Goal: Information Seeking & Learning: Learn about a topic

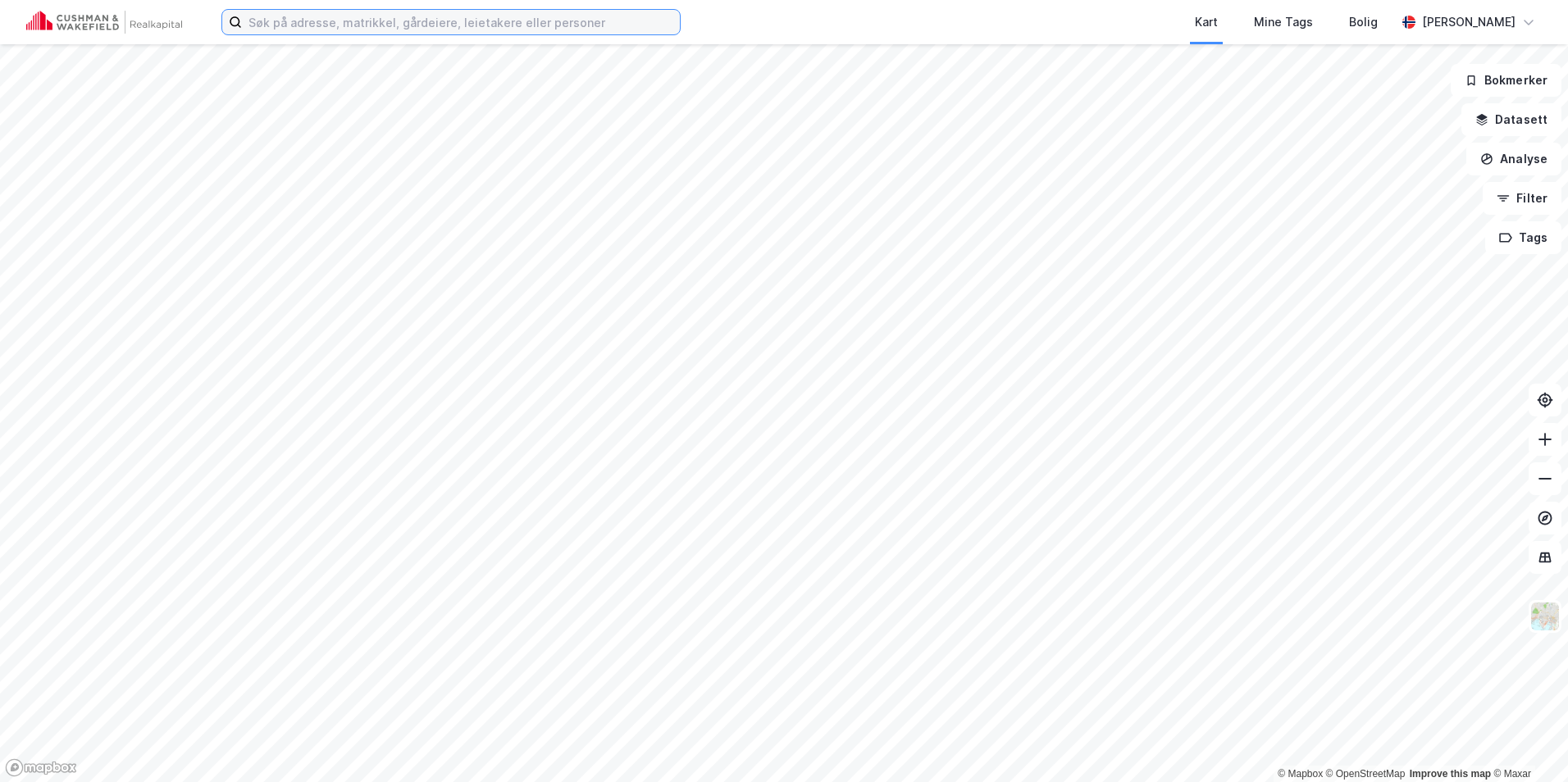
click at [356, 28] on input at bounding box center [461, 22] width 438 height 25
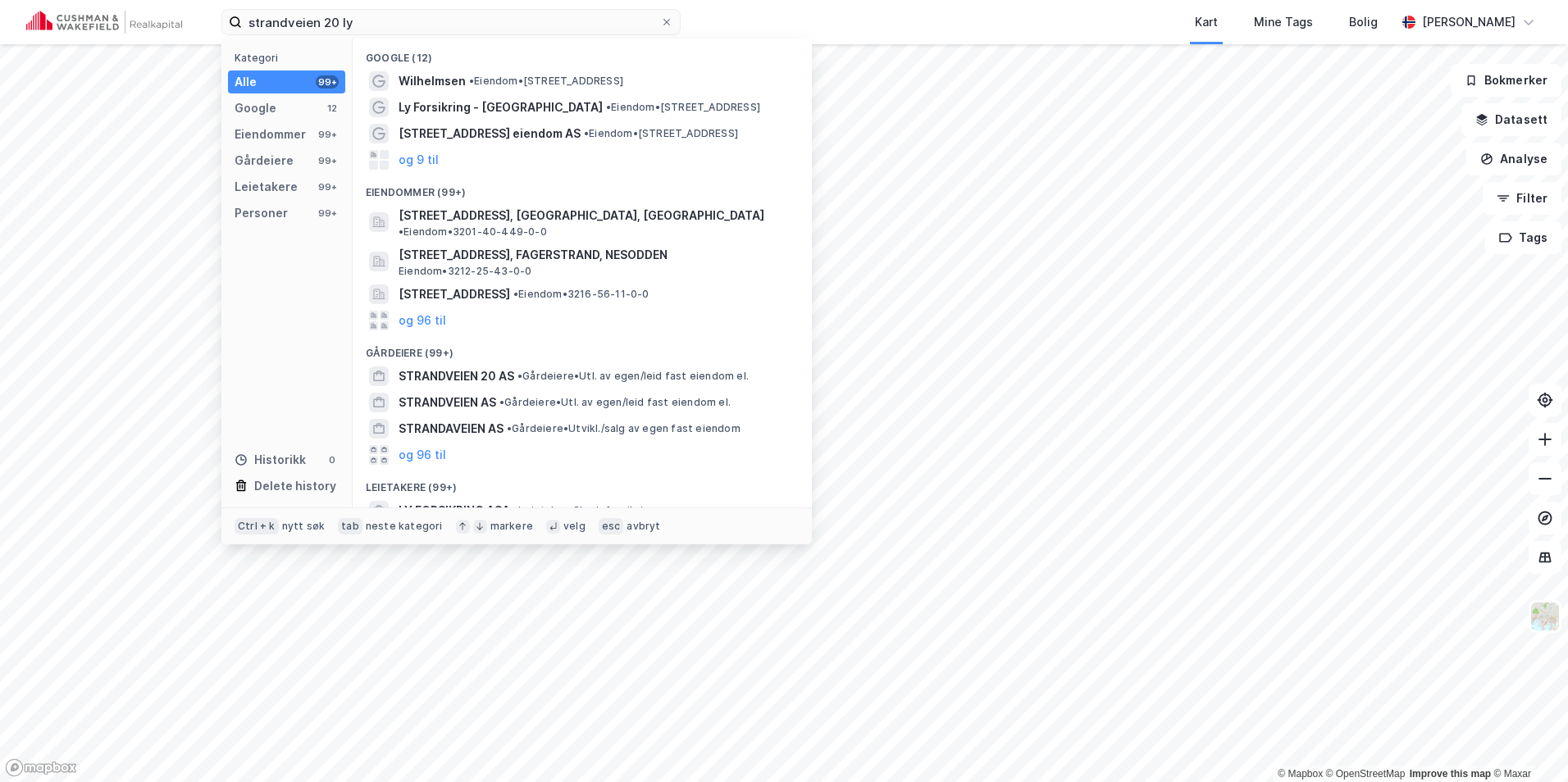
click at [482, 71] on div "Wilhelmsen • Eiendom • [STREET_ADDRESS]" at bounding box center [597, 81] width 397 height 20
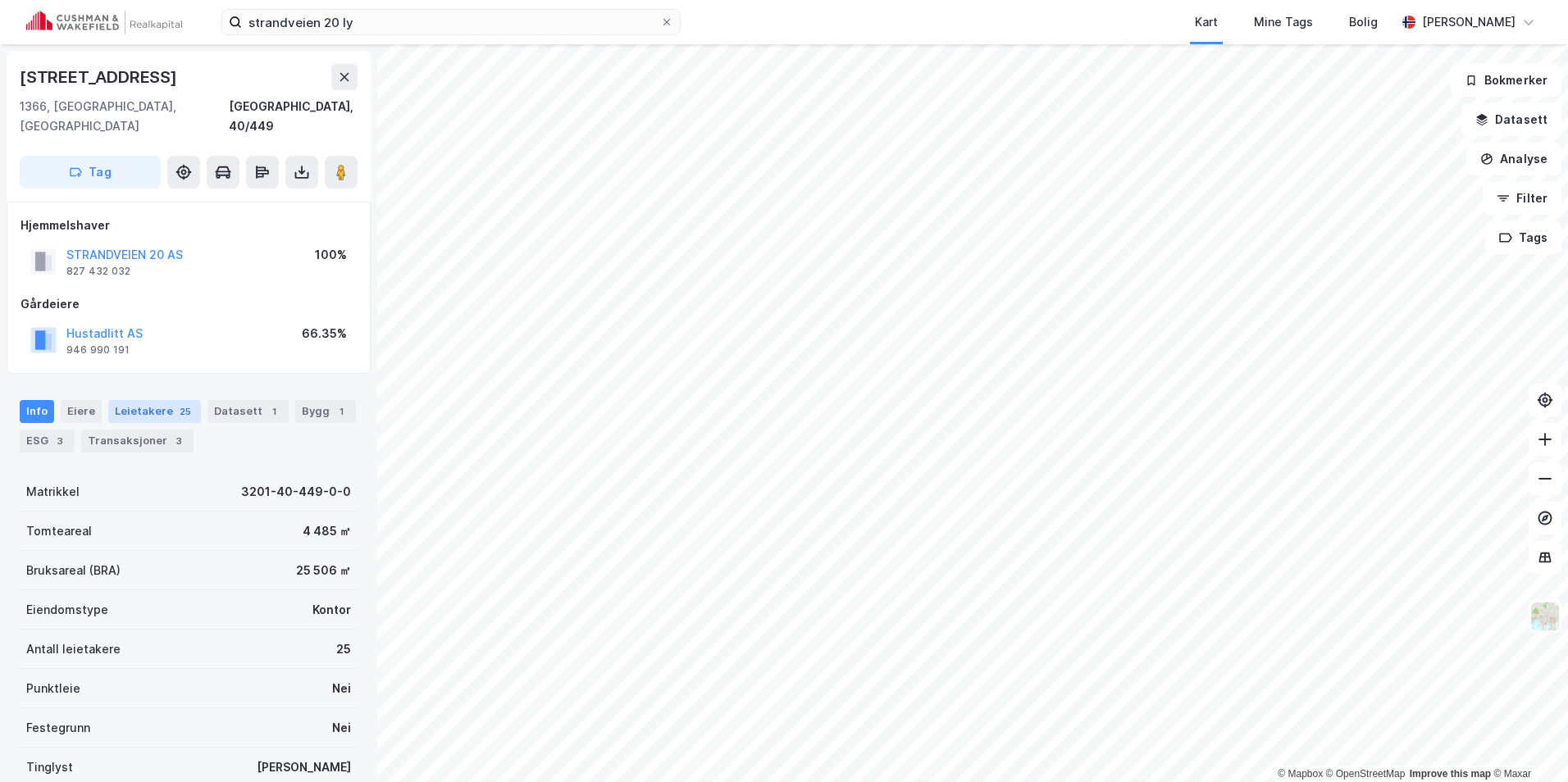
click at [174, 400] on div "Leietakere 25" at bounding box center [155, 411] width 93 height 23
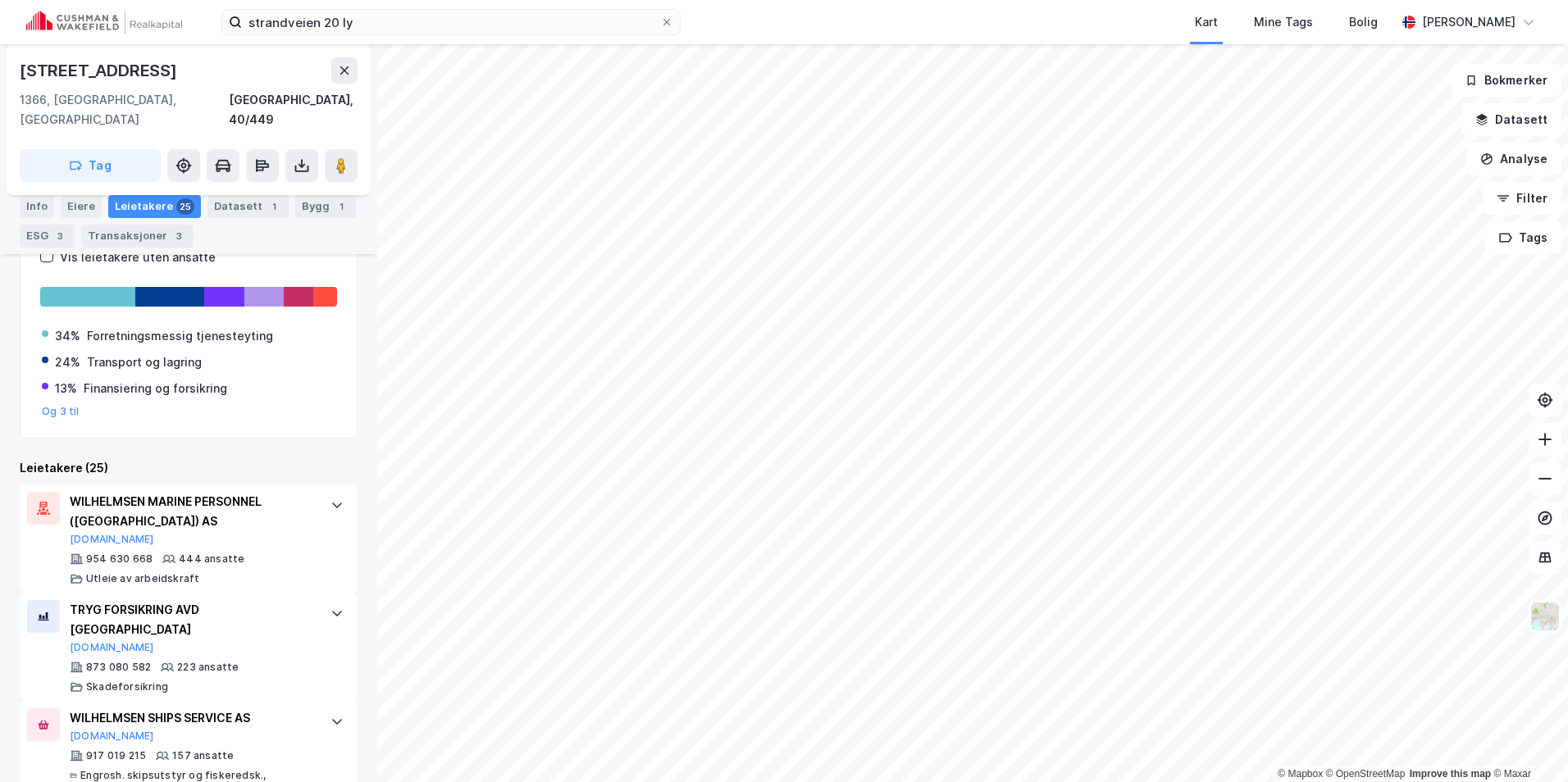
scroll to position [328, 0]
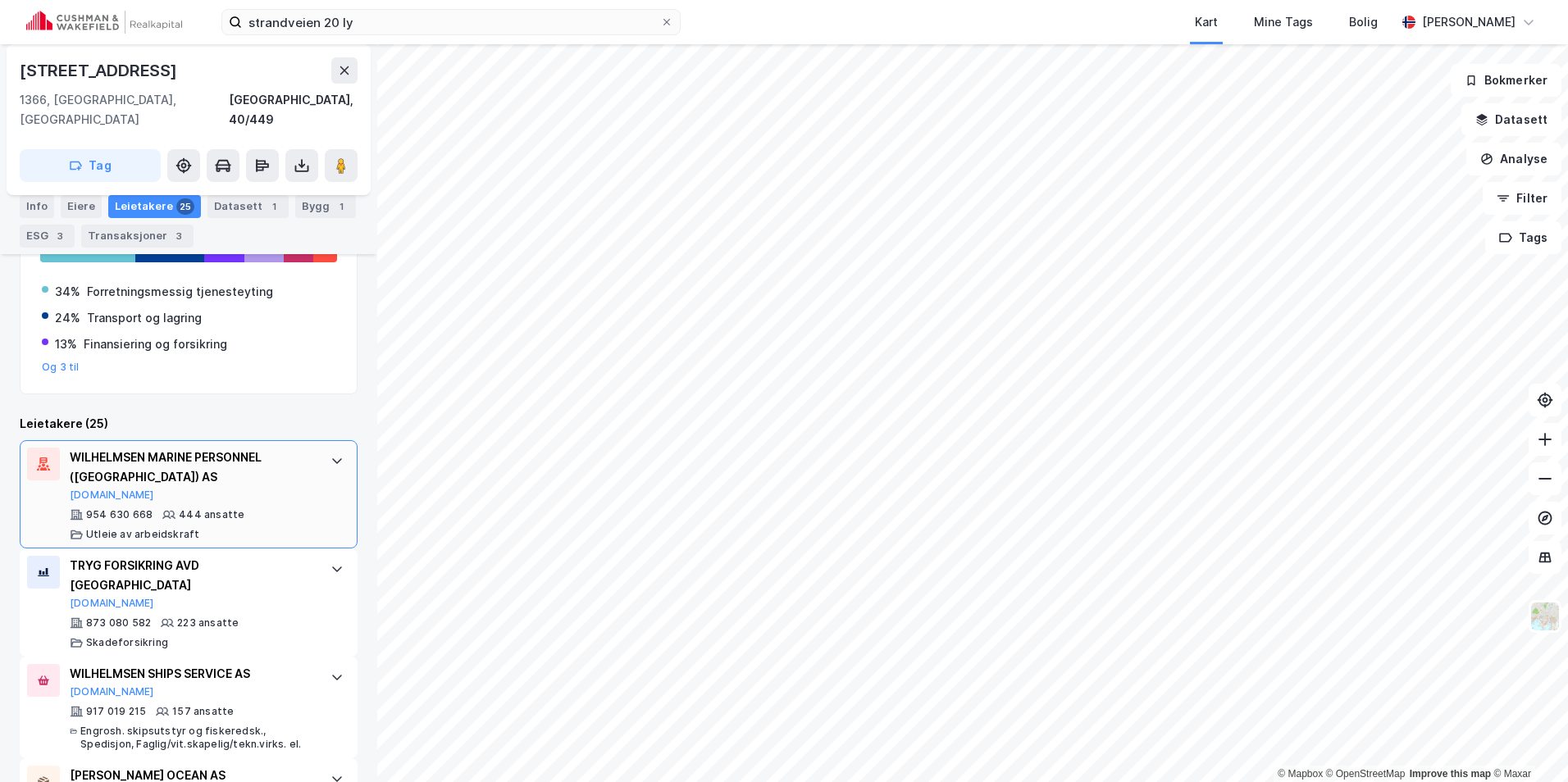
click at [324, 448] on div at bounding box center [337, 461] width 26 height 26
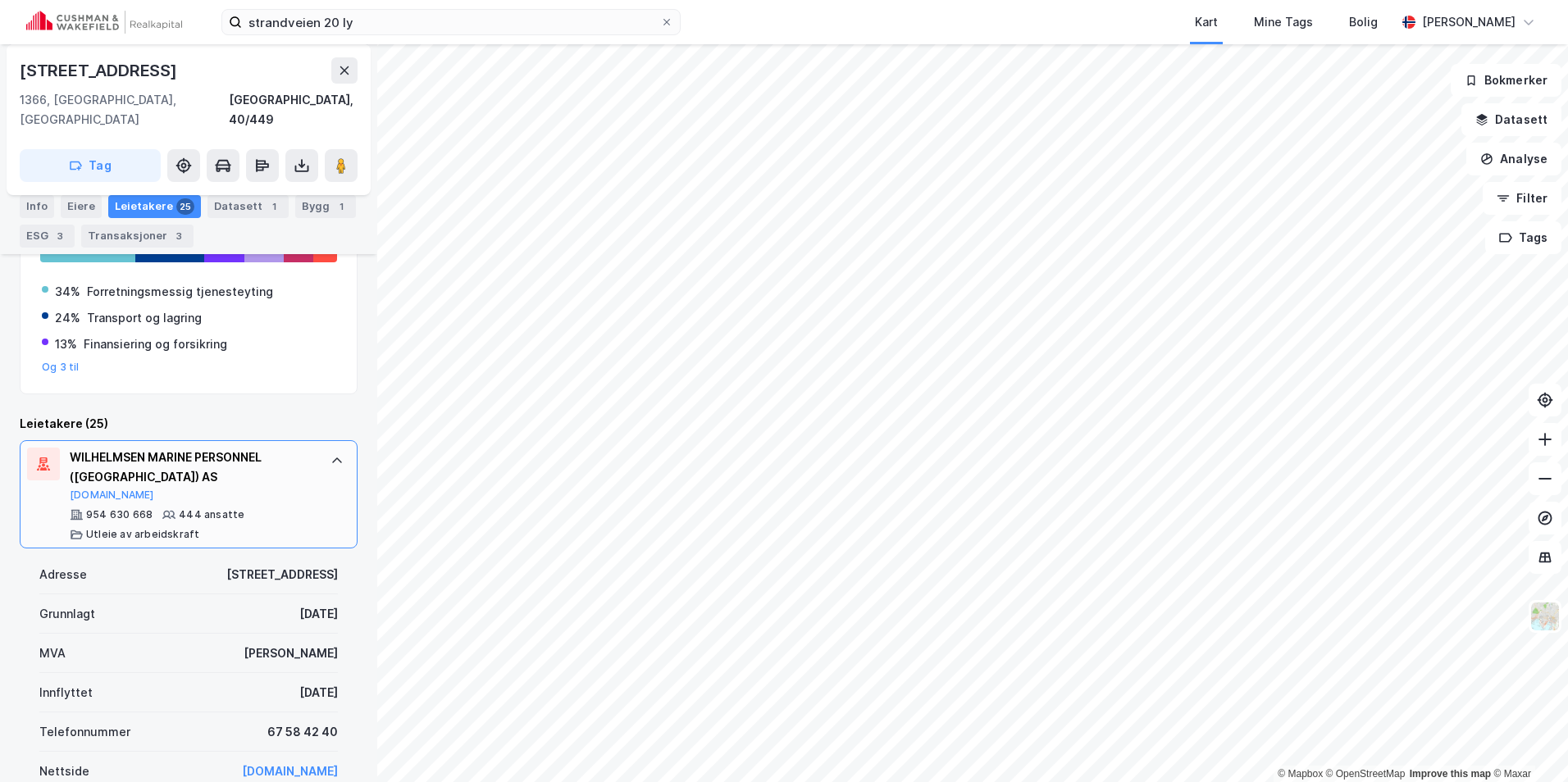
scroll to position [410, 0]
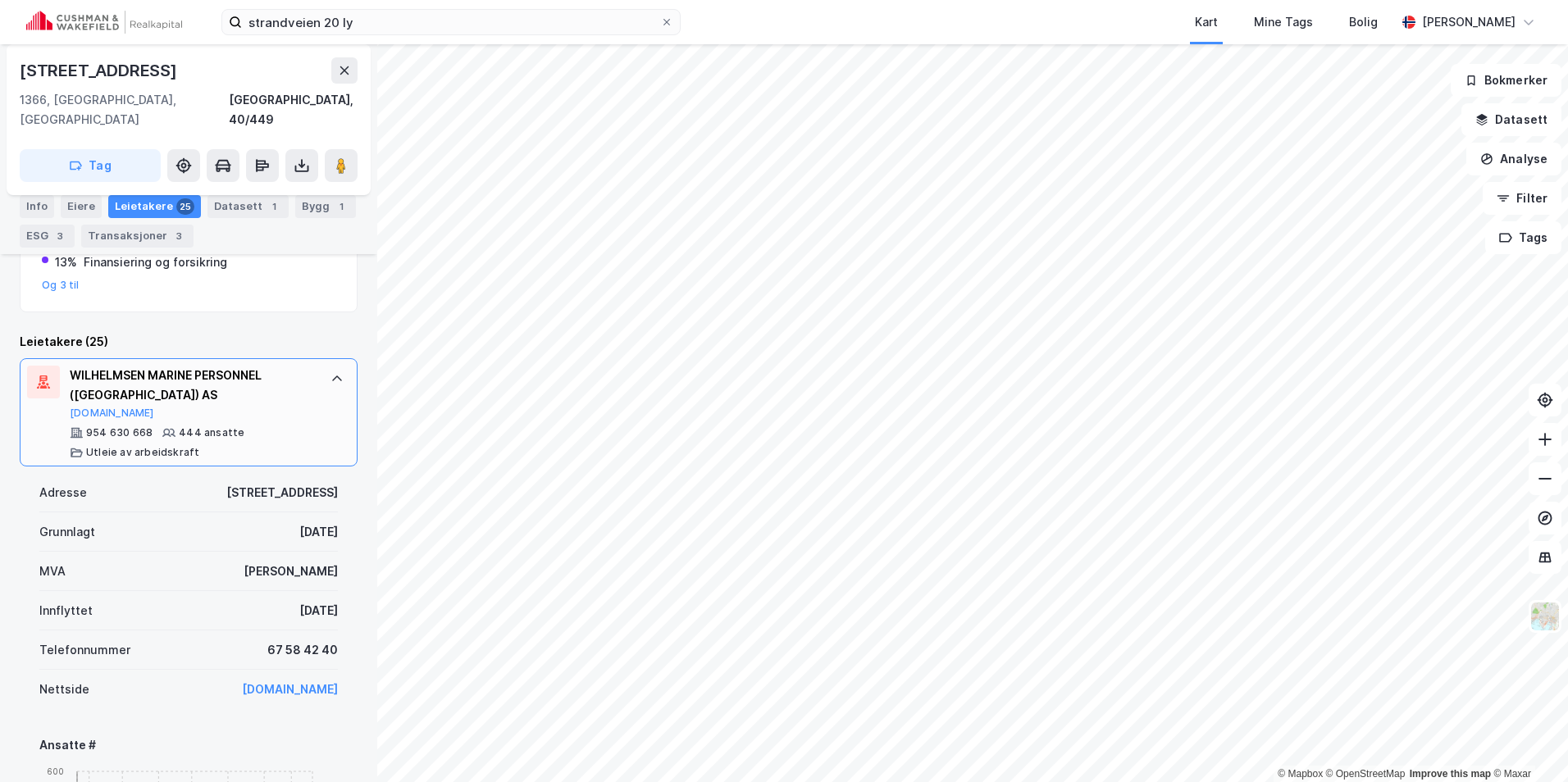
click at [324, 365] on div at bounding box center [337, 378] width 26 height 26
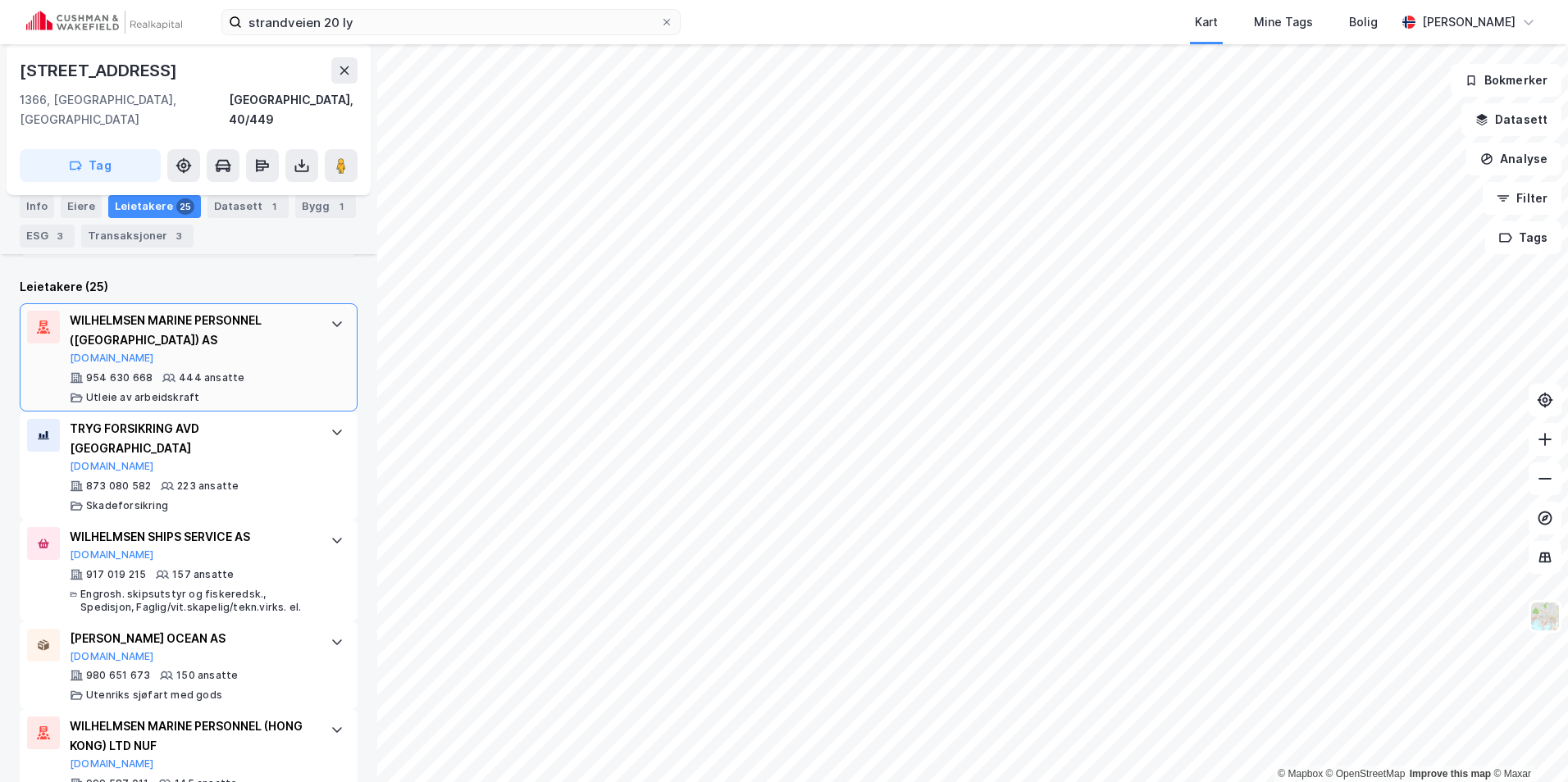
scroll to position [492, 0]
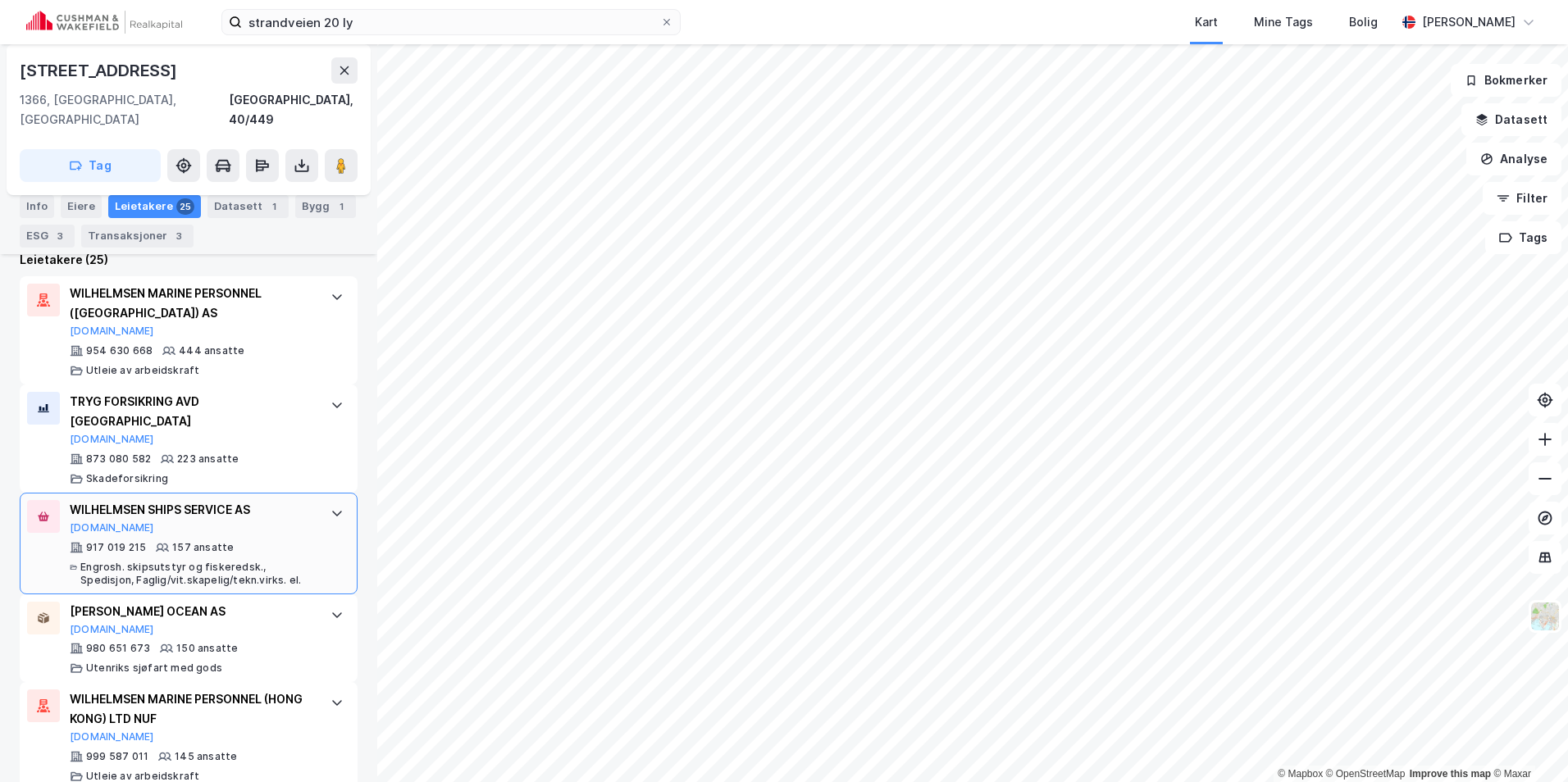
click at [331, 506] on icon at bounding box center [337, 512] width 13 height 13
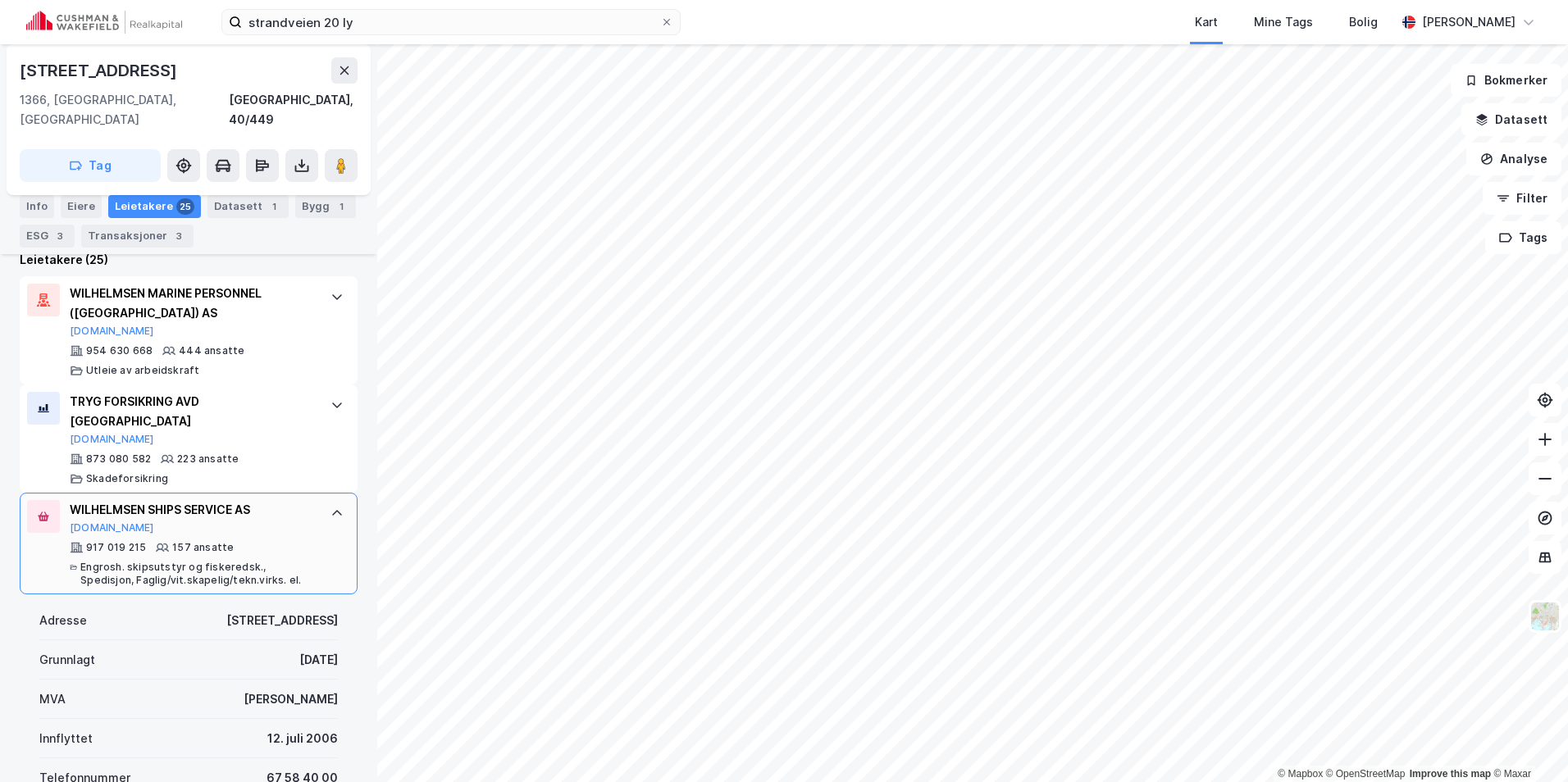
click at [331, 506] on icon at bounding box center [337, 512] width 13 height 13
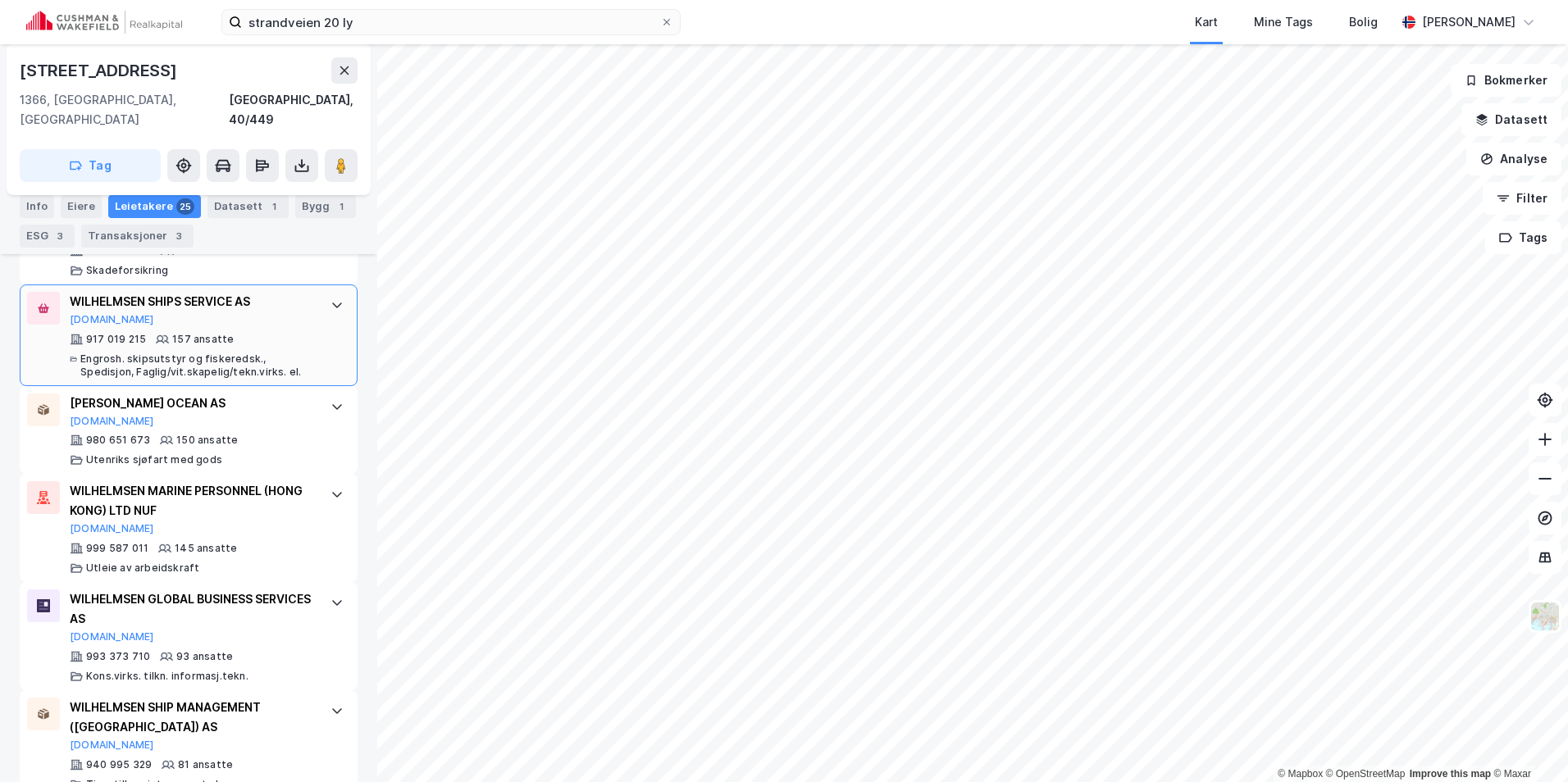
scroll to position [737, 0]
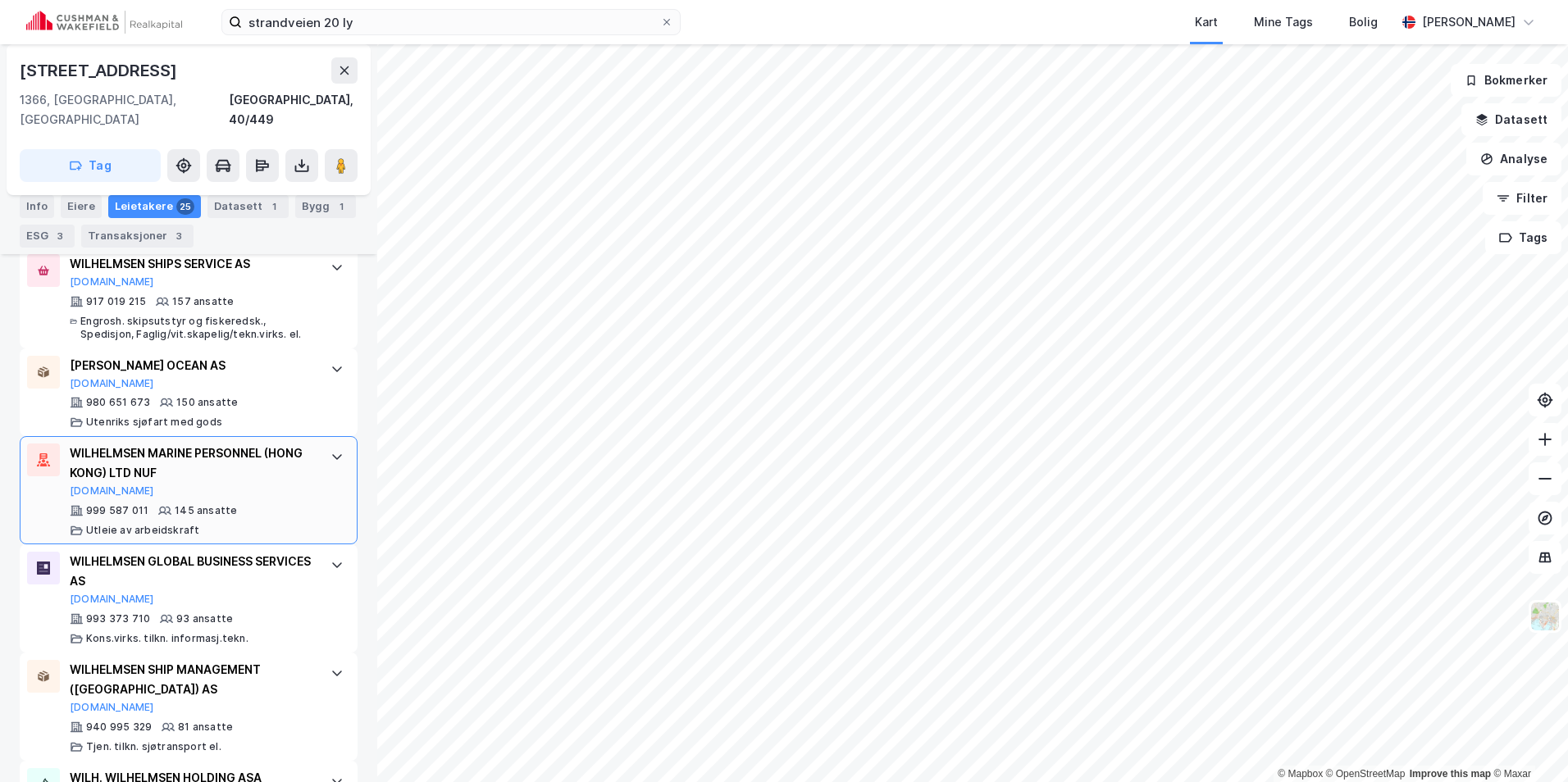
click at [310, 436] on div "WILHELMSEN MARINE PERSONNEL (HONG KONG) LTD NUF [DOMAIN_NAME] 999 587 011 145 a…" at bounding box center [189, 490] width 338 height 109
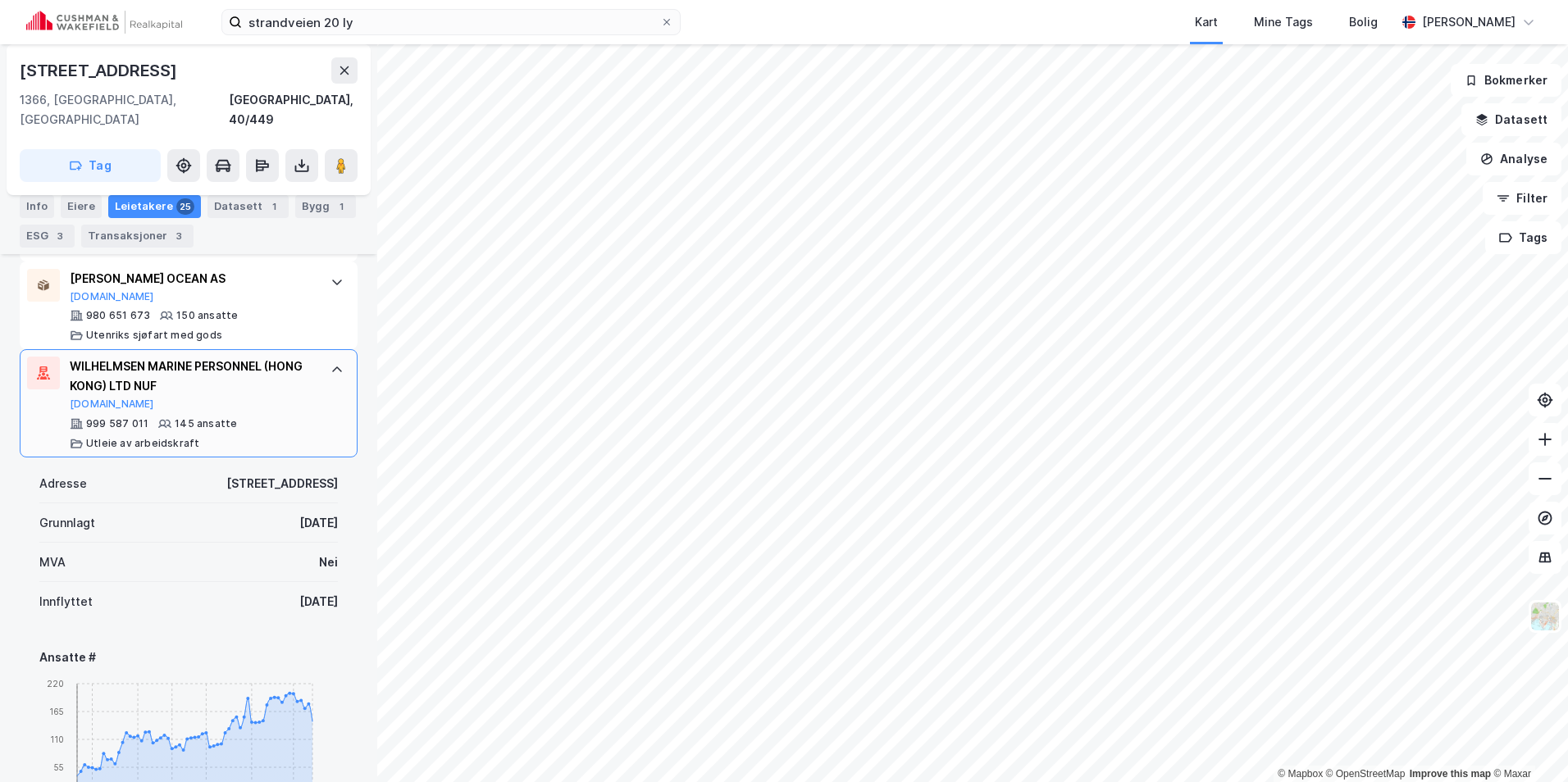
scroll to position [820, 0]
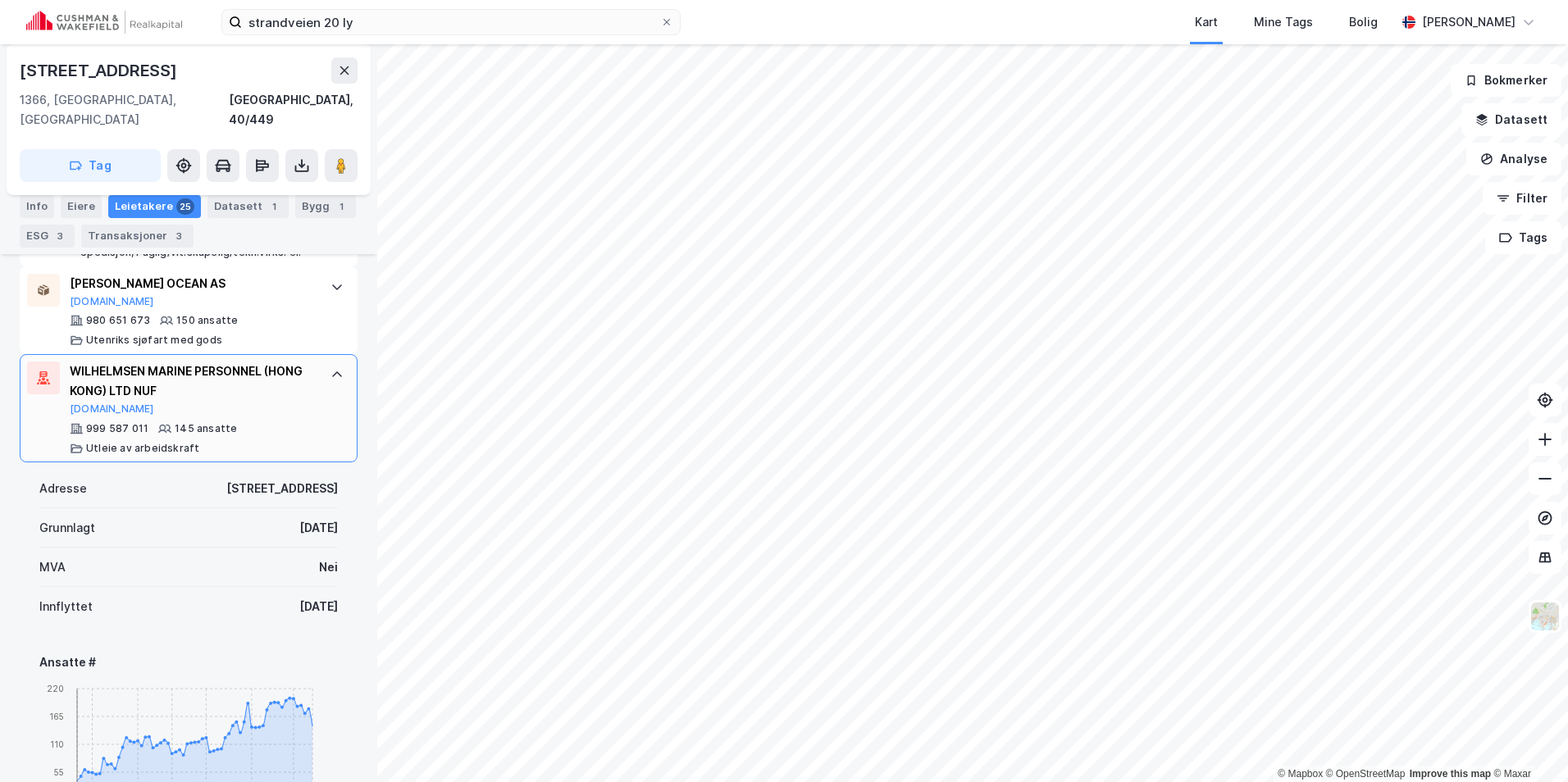
click at [324, 362] on div at bounding box center [337, 375] width 26 height 26
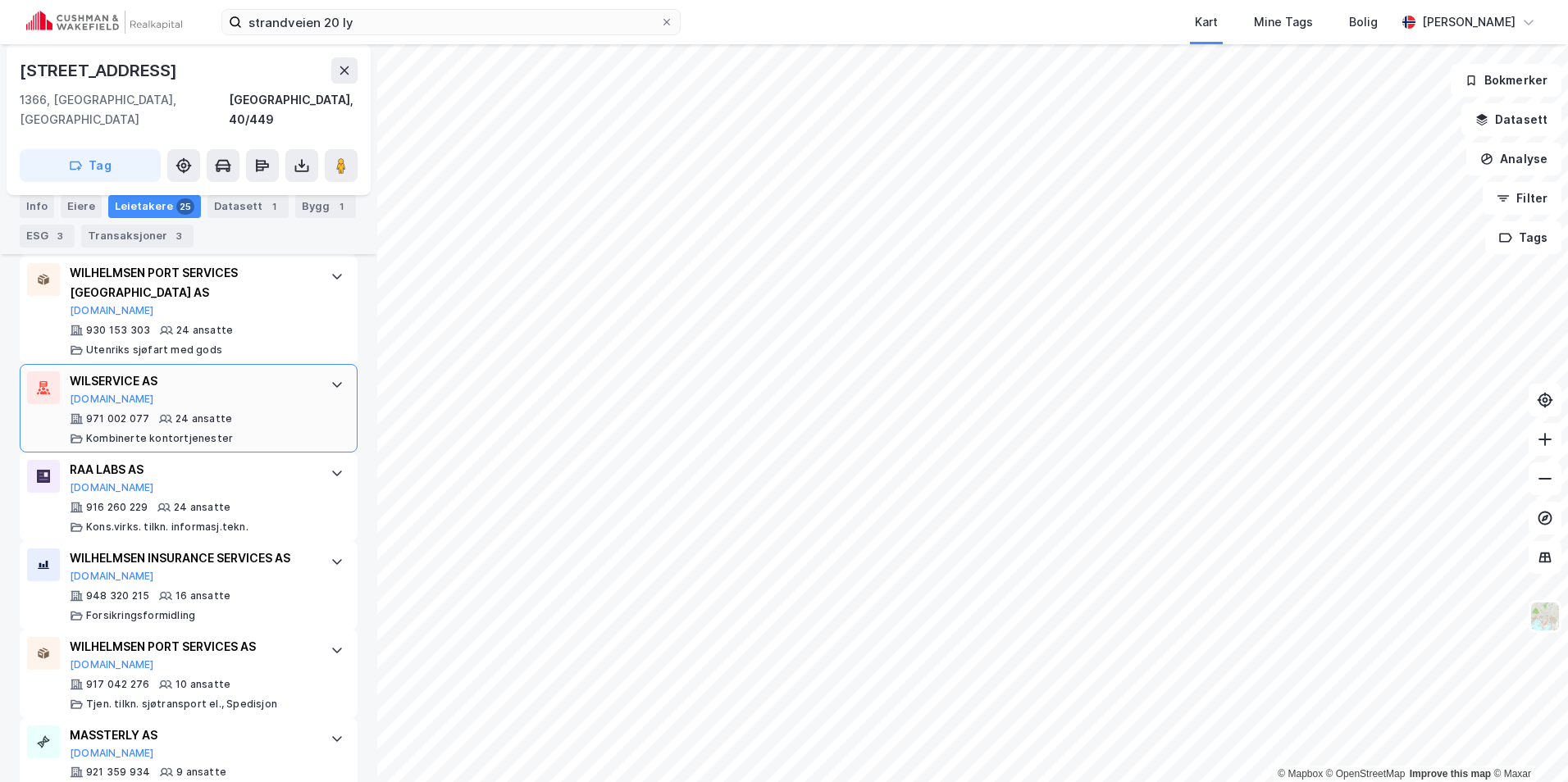
scroll to position [1393, 0]
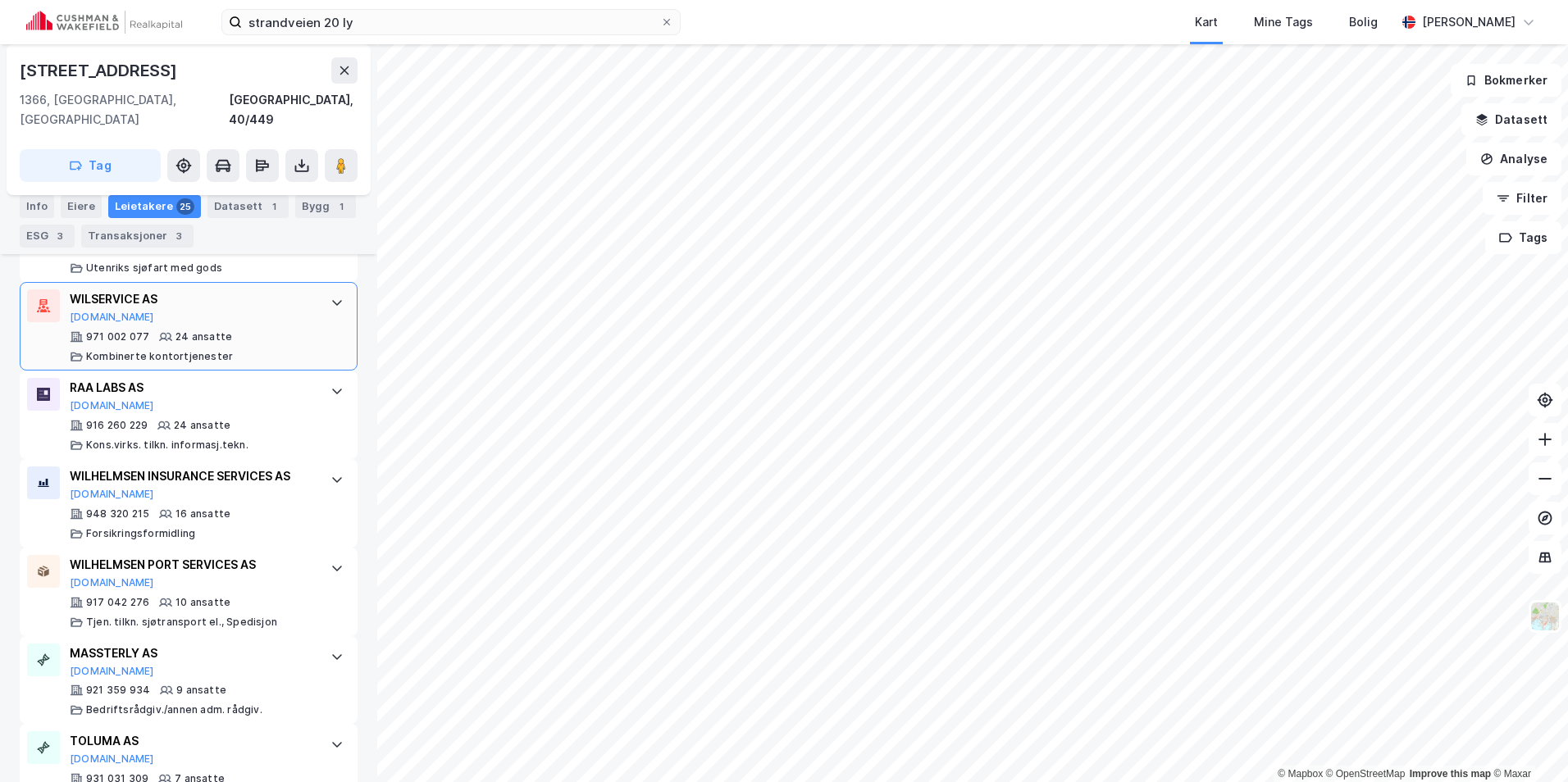
click at [324, 466] on div at bounding box center [337, 479] width 26 height 26
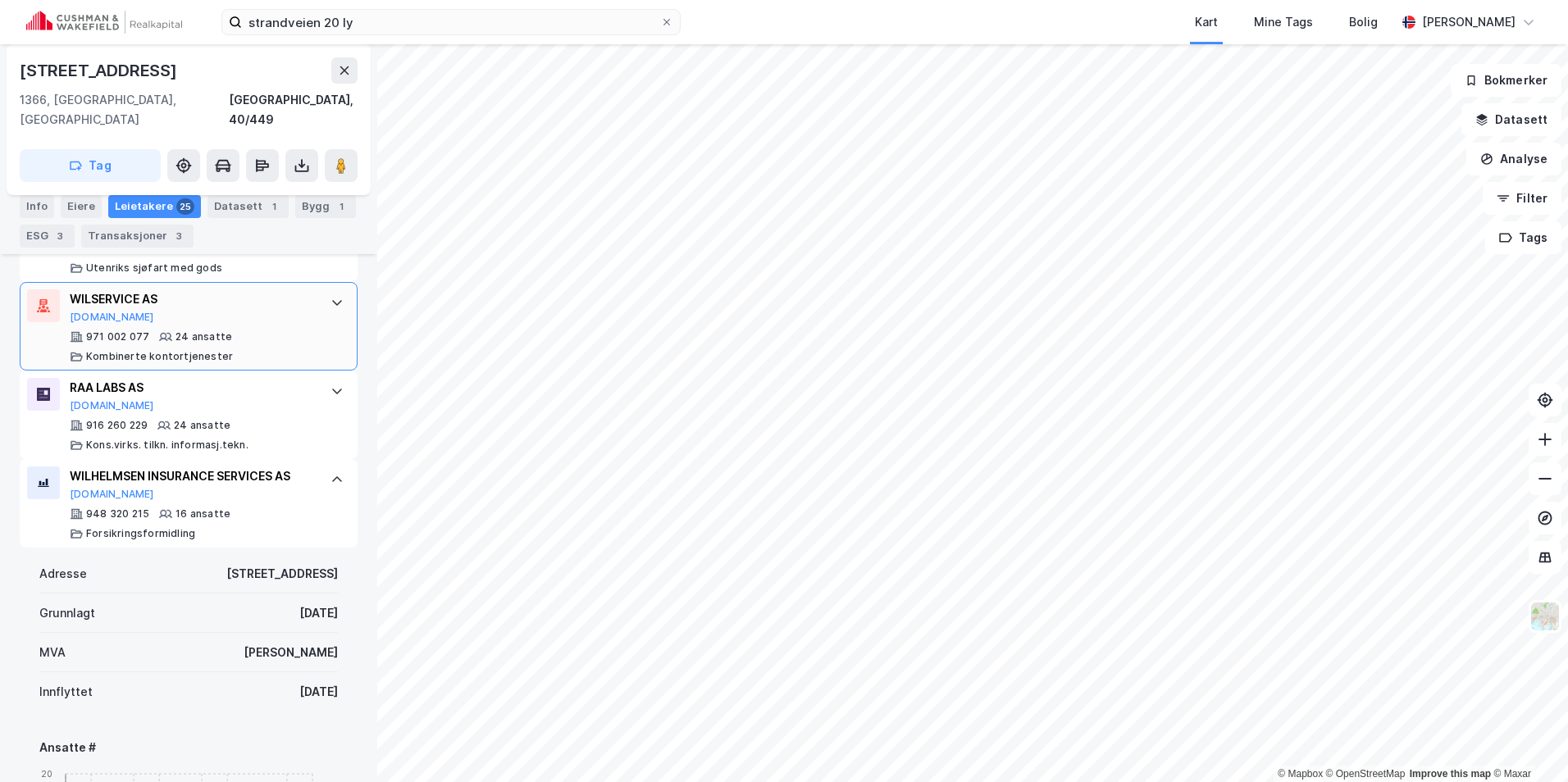
click at [324, 466] on div at bounding box center [337, 479] width 26 height 26
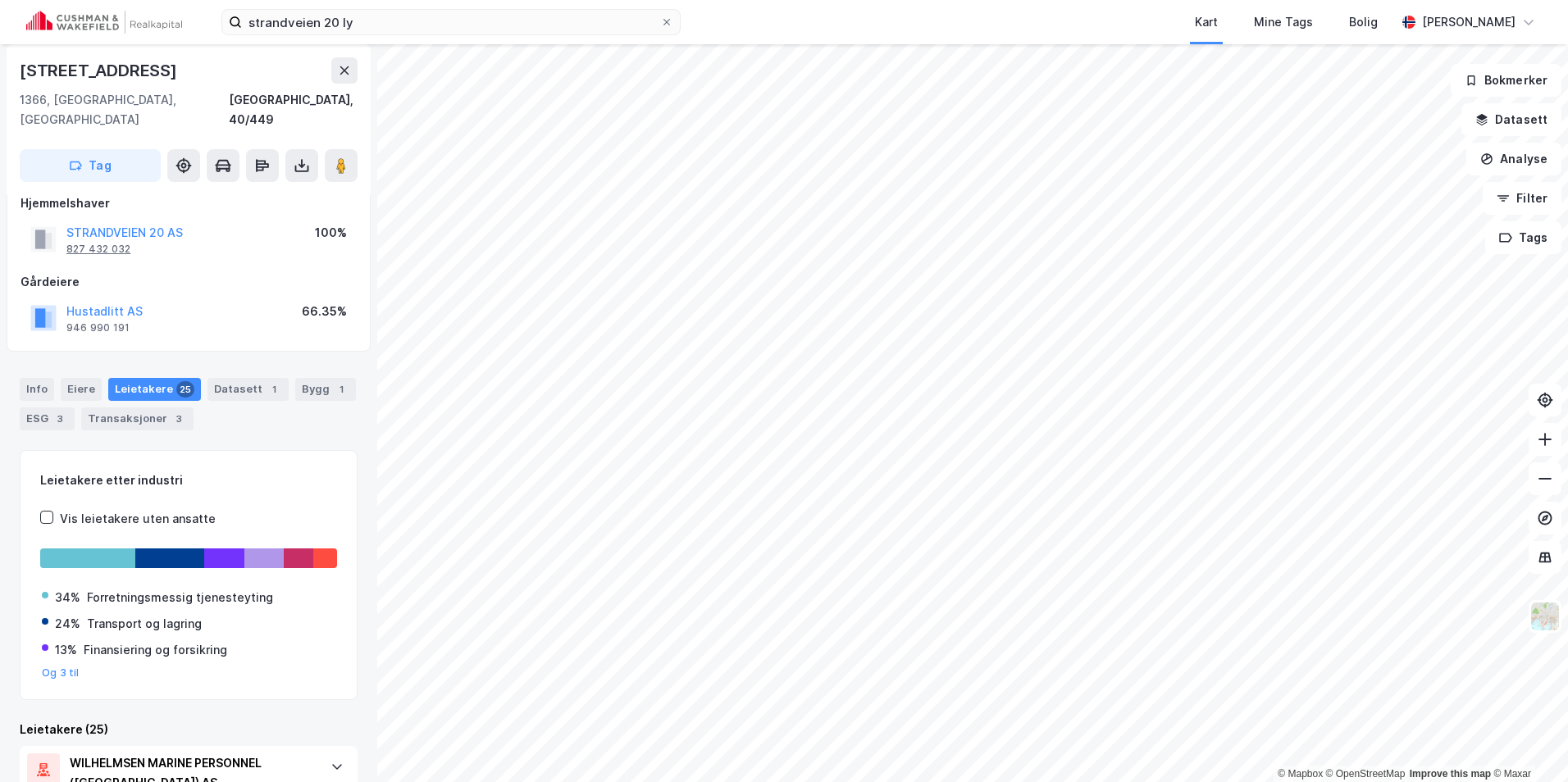
scroll to position [0, 0]
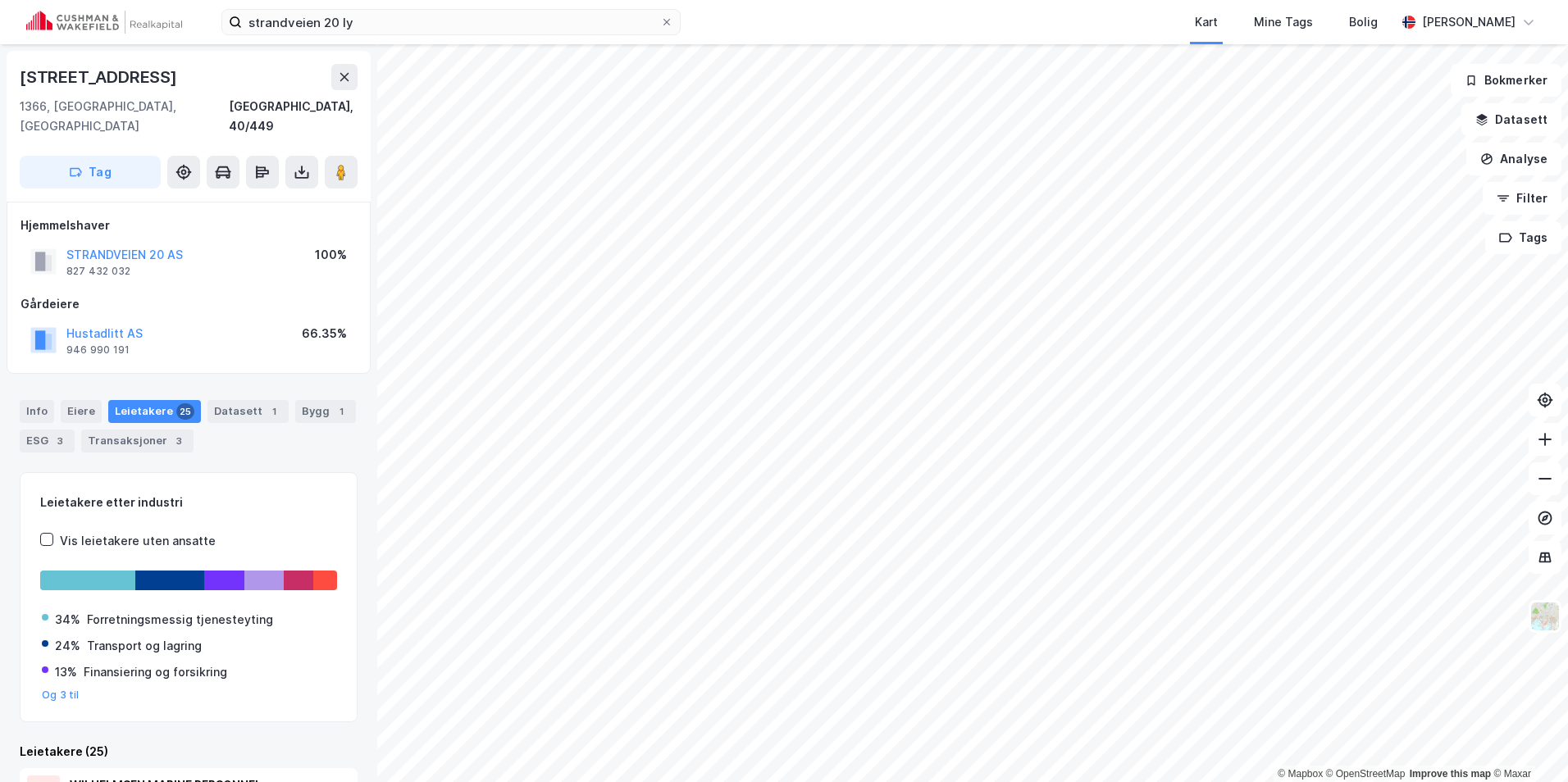
click at [116, 324] on div "Hustadlitt AS" at bounding box center [104, 333] width 77 height 20
click at [0, 0] on button "Hustadlitt AS" at bounding box center [0, 0] width 0 height 0
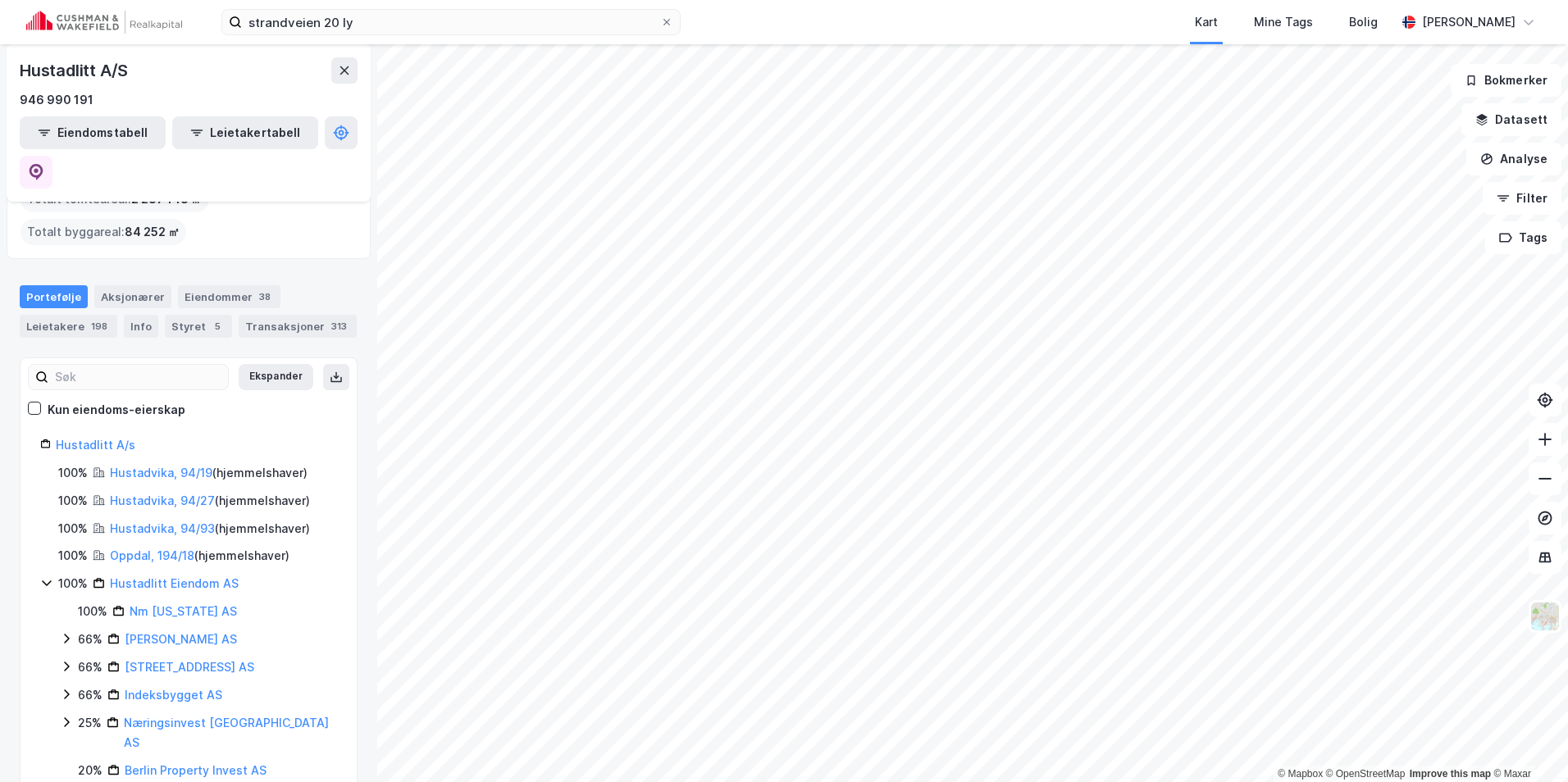
scroll to position [164, 0]
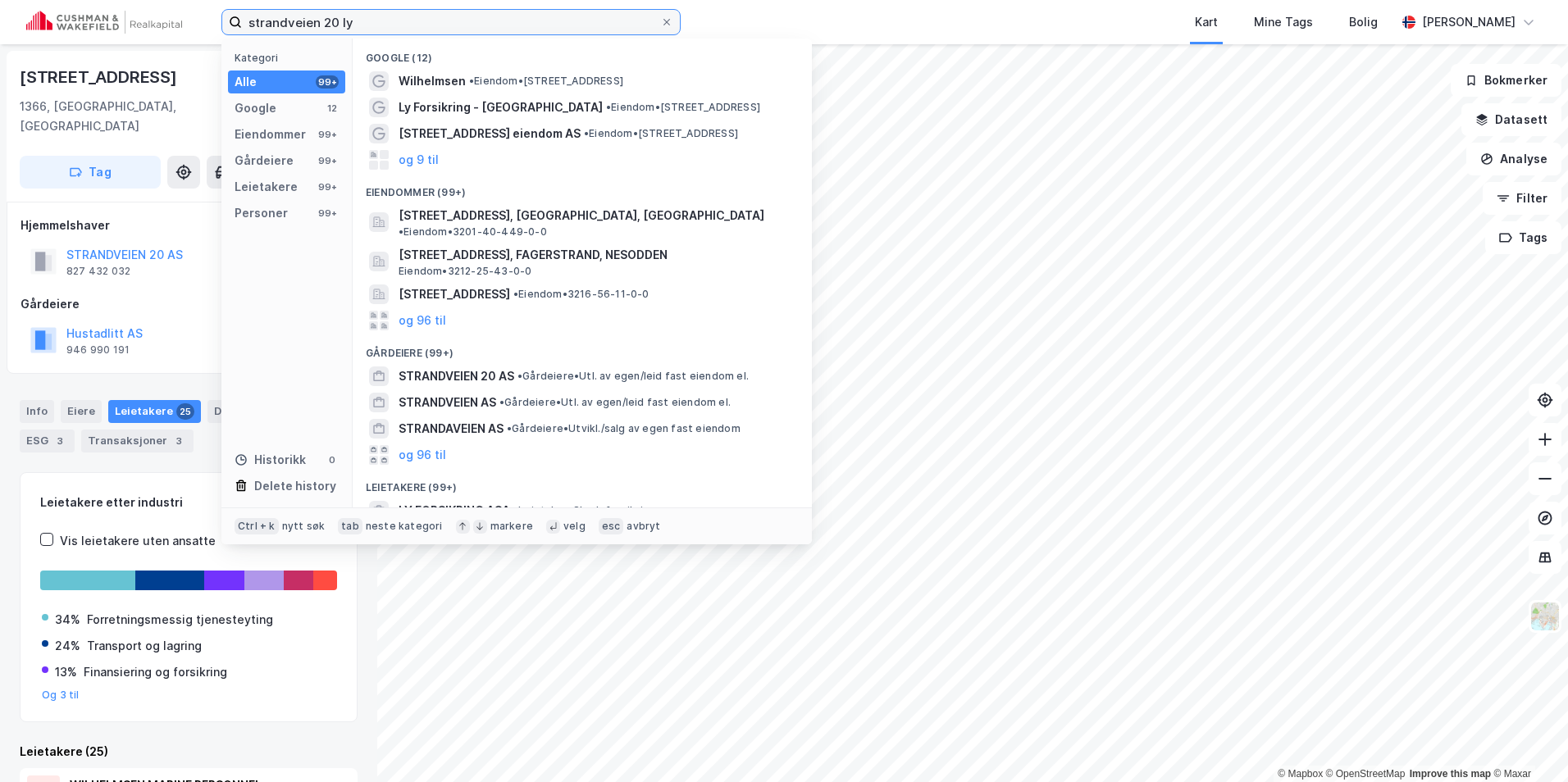
drag, startPoint x: 386, startPoint y: 25, endPoint x: 161, endPoint y: 10, distance: 225.5
click at [161, 10] on div "strandveien 20 ly Kategori Alle 99+ Google 12 Eiendommer 99+ Gårdeiere 99+ Leie…" at bounding box center [784, 22] width 1568 height 44
paste input "Nets Branch [GEOGRAPHIC_DATA]"
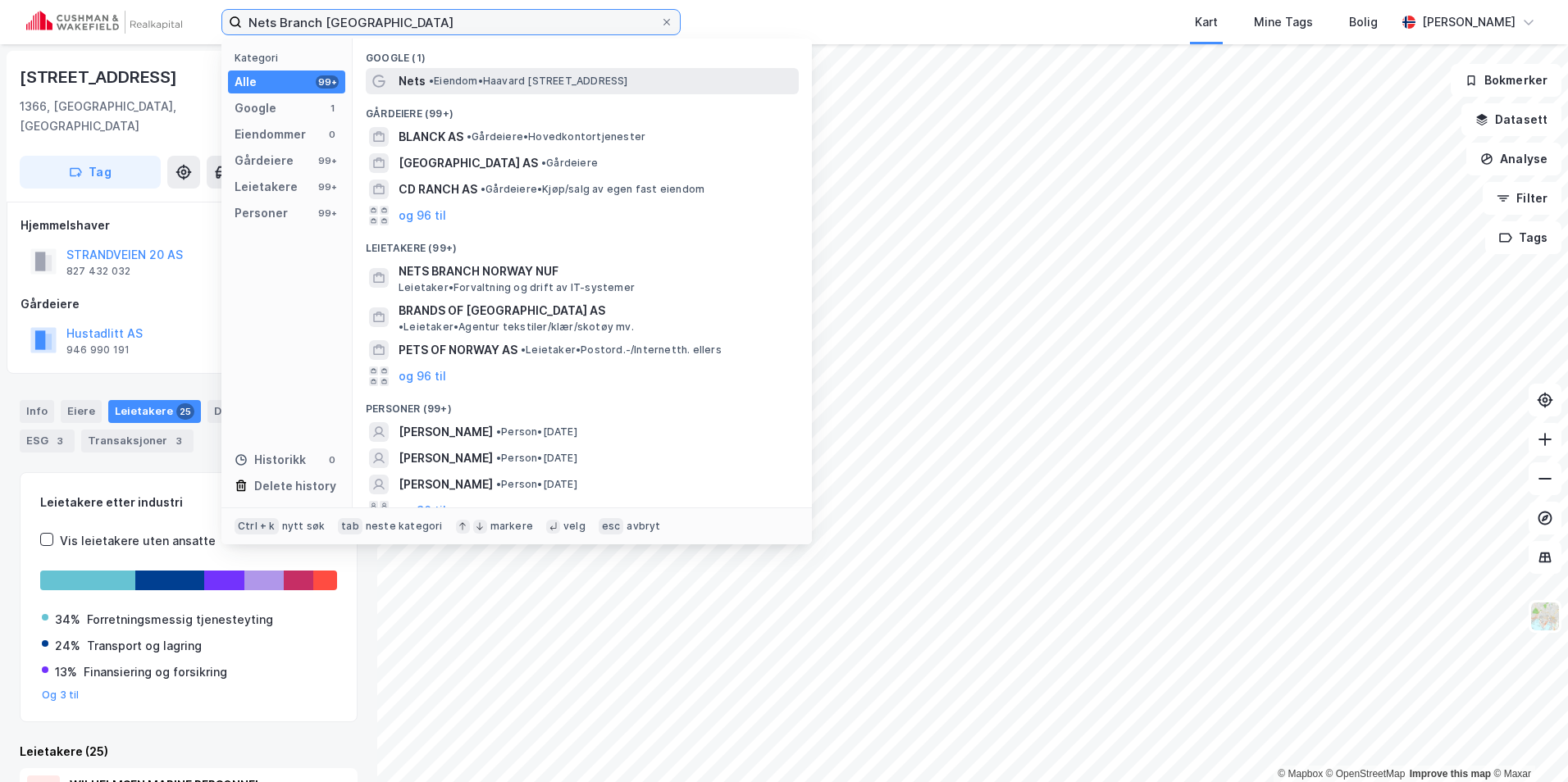
type input "Nets Branch [GEOGRAPHIC_DATA]"
click at [608, 87] on span "• Eiendom • [PERSON_NAME][STREET_ADDRESS]" at bounding box center [528, 81] width 199 height 13
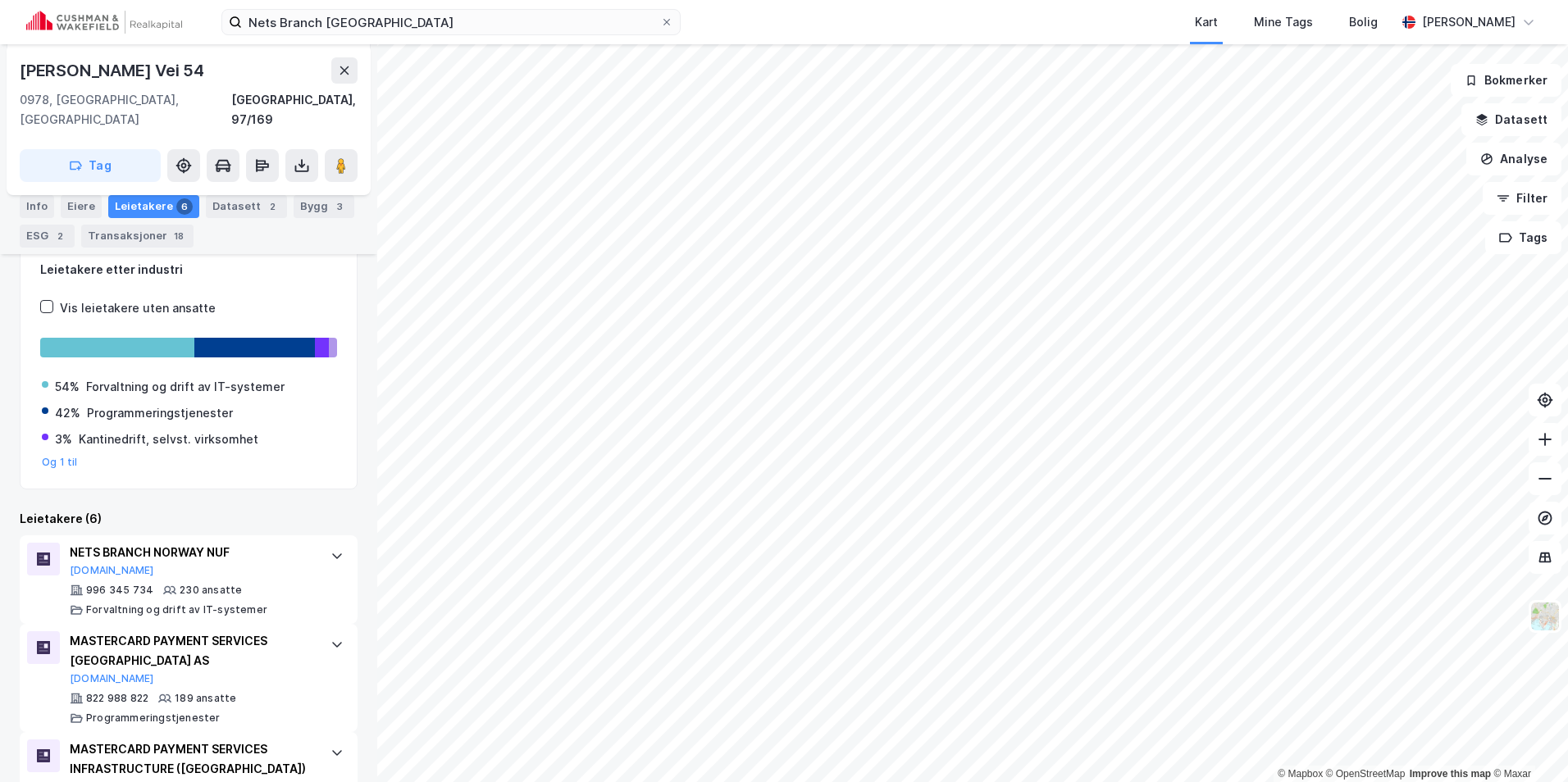
scroll to position [328, 0]
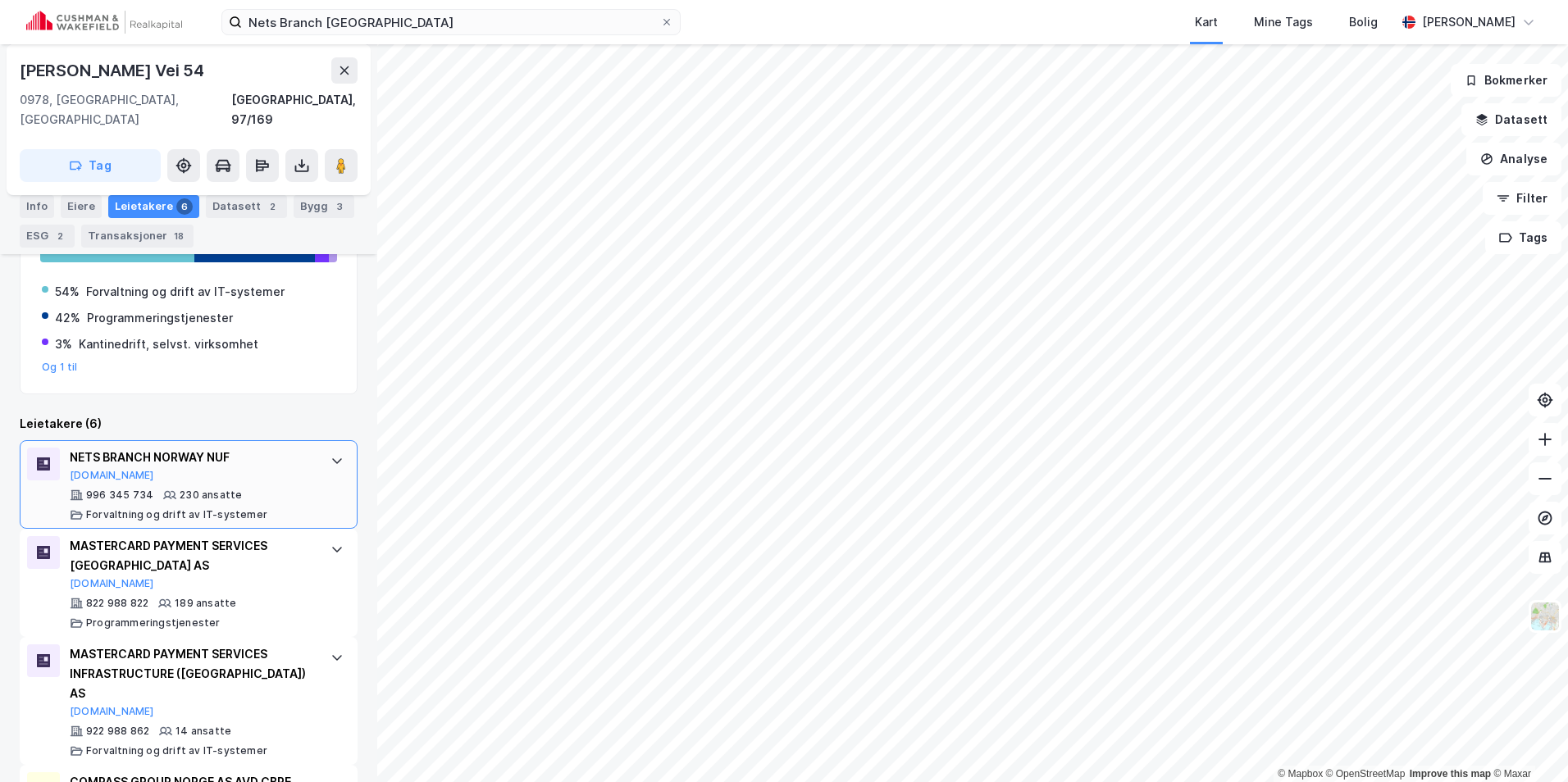
click at [324, 448] on div at bounding box center [337, 461] width 26 height 26
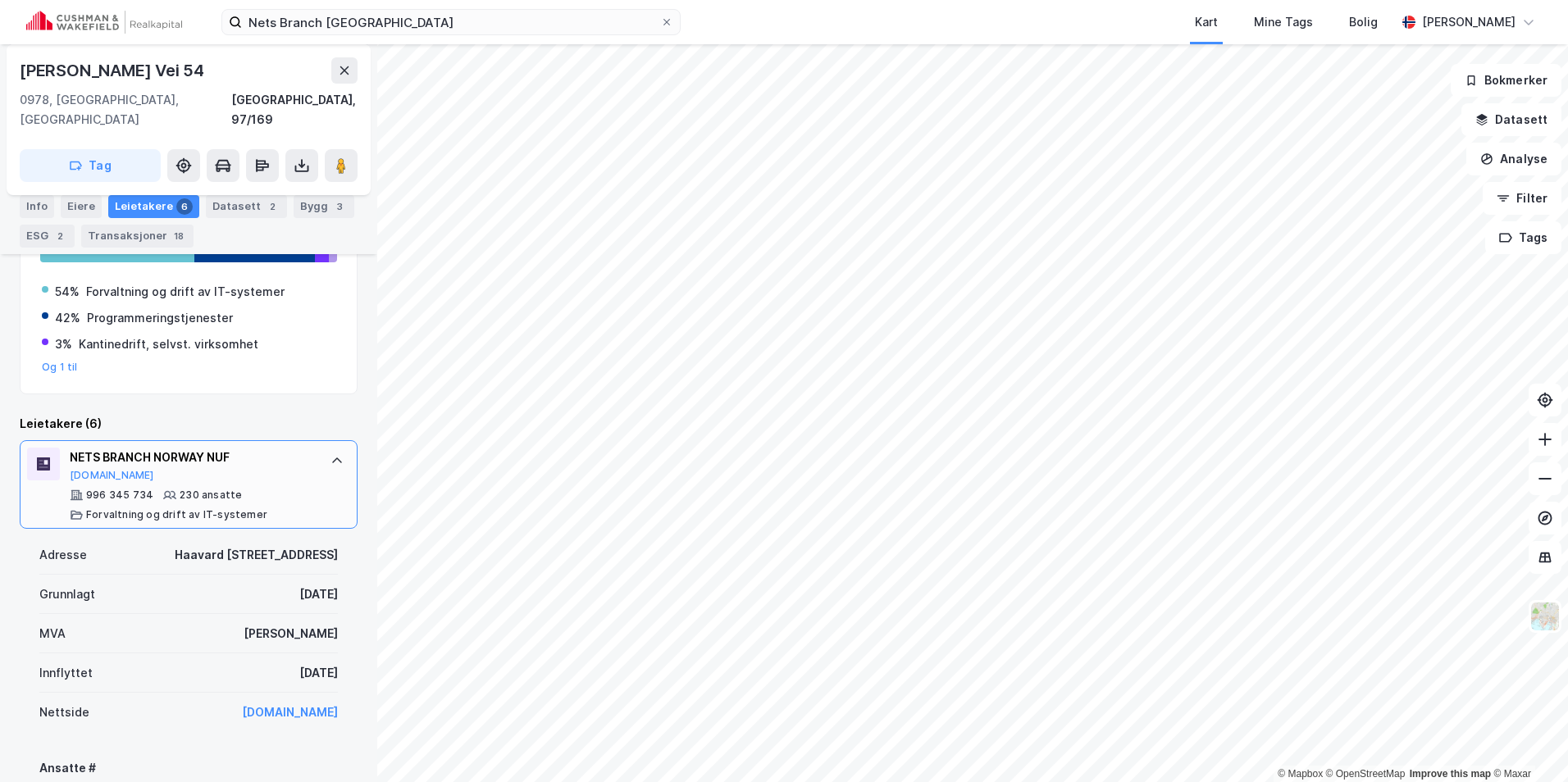
click at [324, 448] on div at bounding box center [337, 461] width 26 height 26
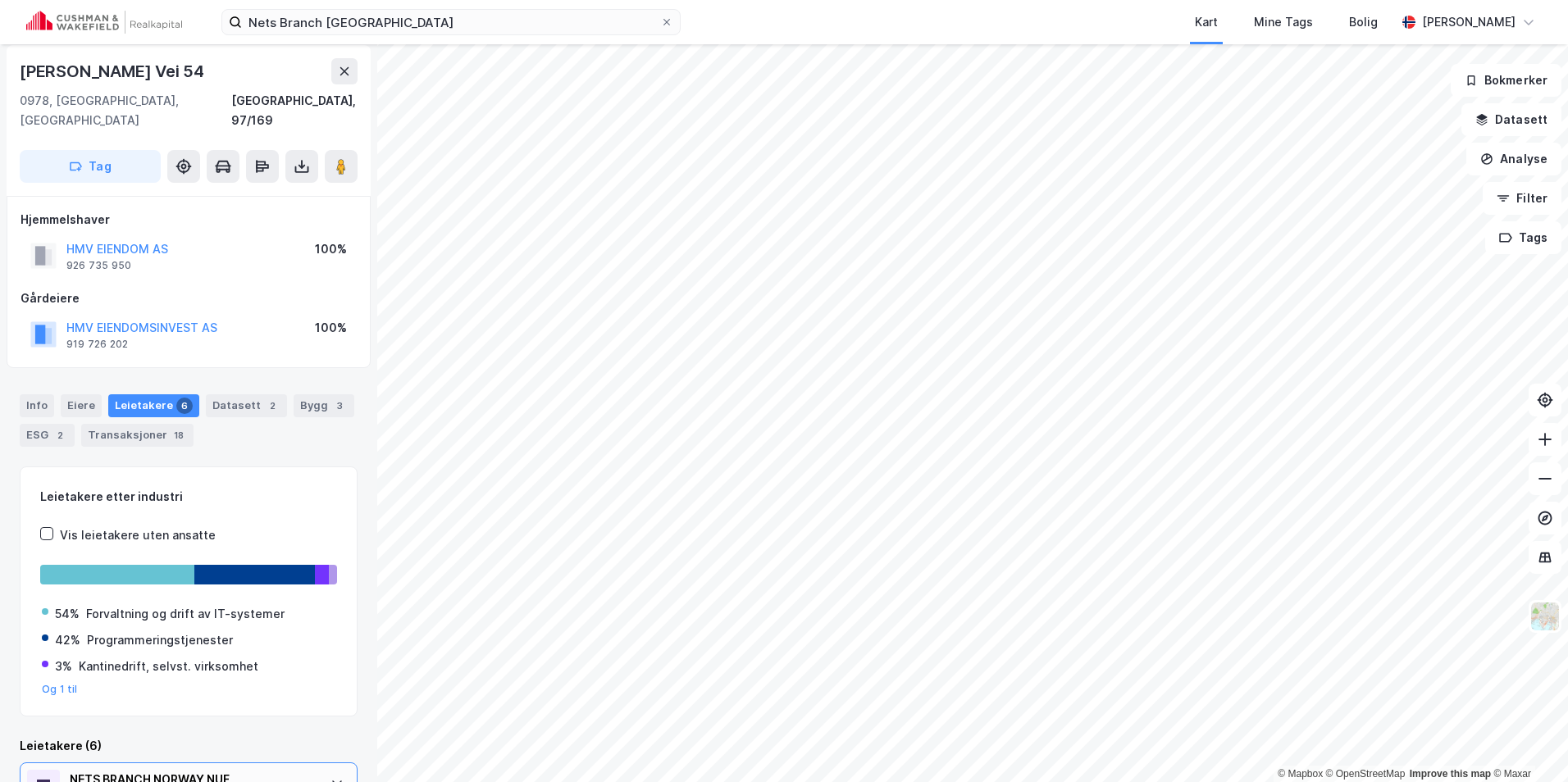
scroll to position [0, 0]
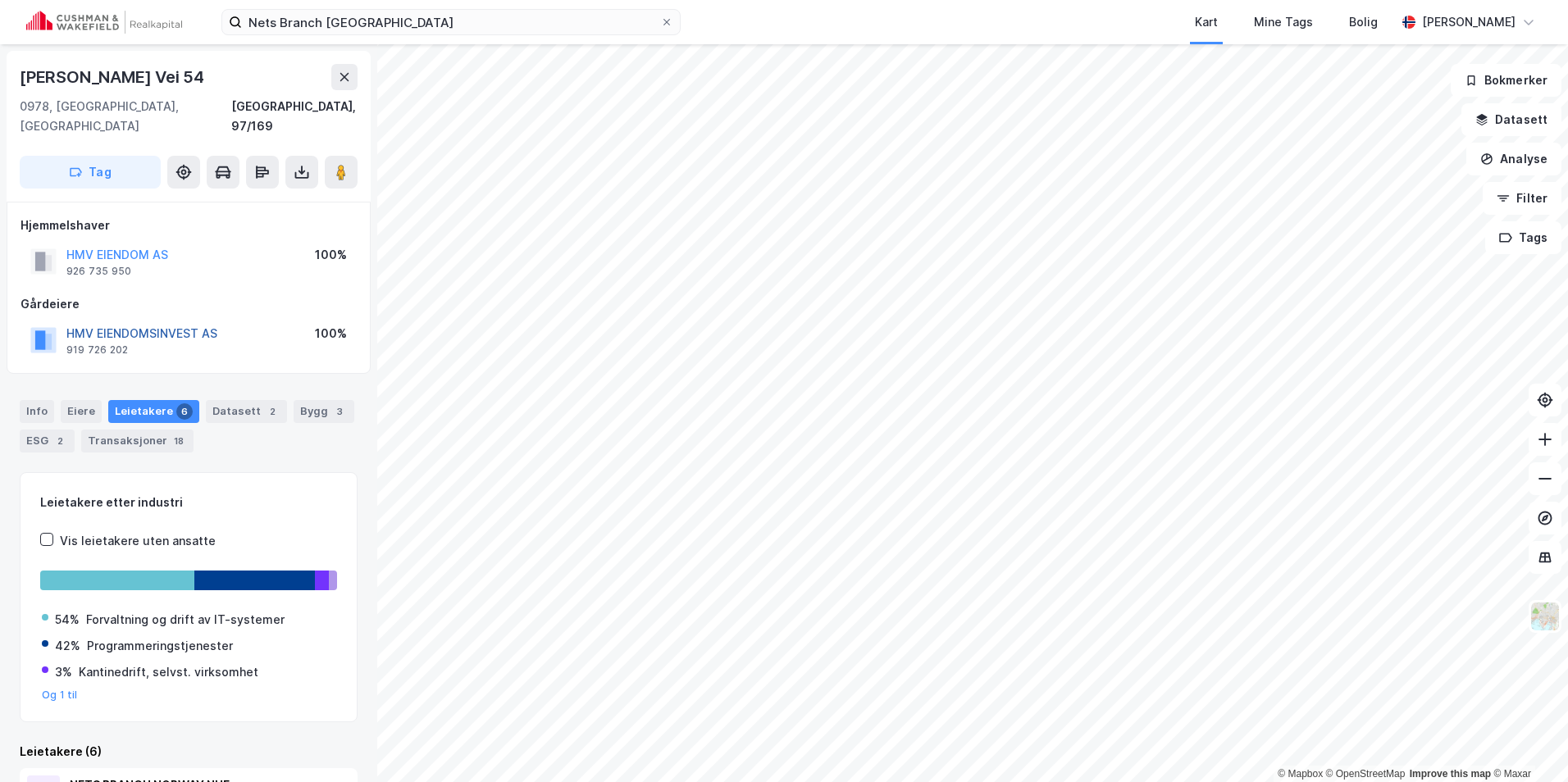
click at [0, 0] on button "HMV EIENDOMSINVEST AS" at bounding box center [0, 0] width 0 height 0
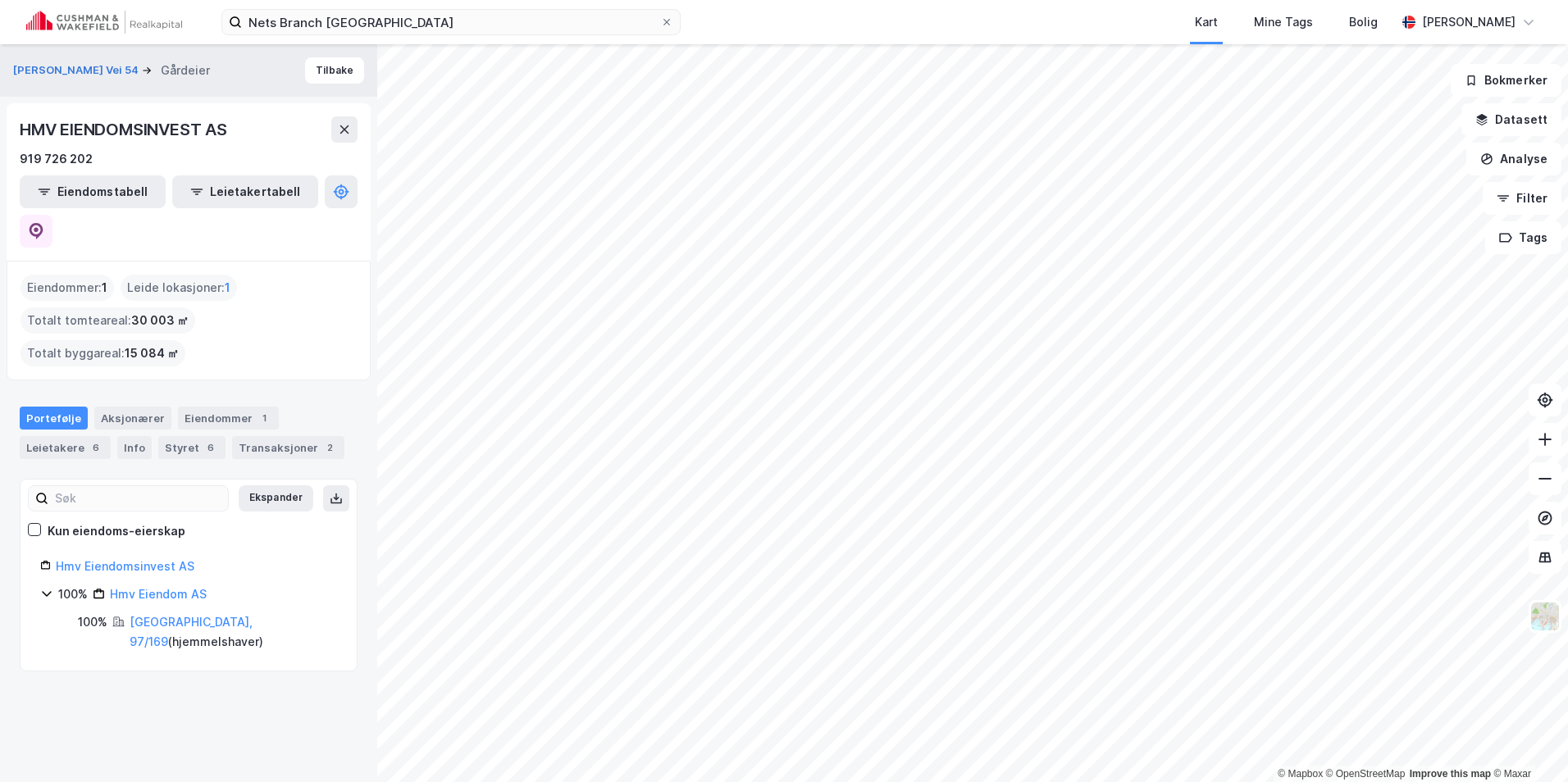
click at [53, 585] on div "100% Hmv Eiendom AS" at bounding box center [189, 594] width 296 height 20
click at [48, 588] on icon at bounding box center [47, 593] width 5 height 9
click at [133, 586] on link "Hmv Eiendom AS" at bounding box center [159, 593] width 96 height 14
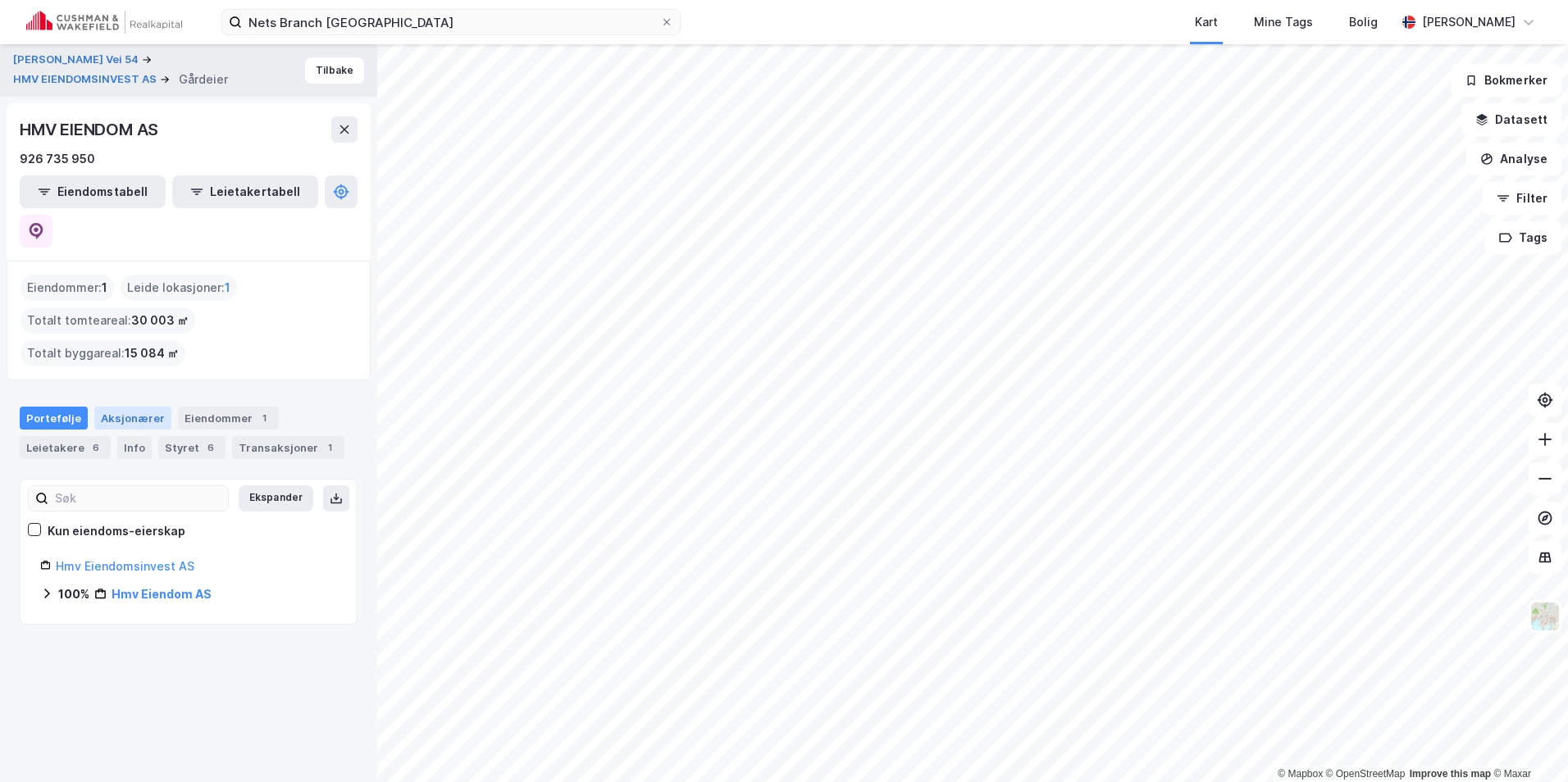
click at [144, 407] on div "Aksjonærer" at bounding box center [132, 418] width 77 height 23
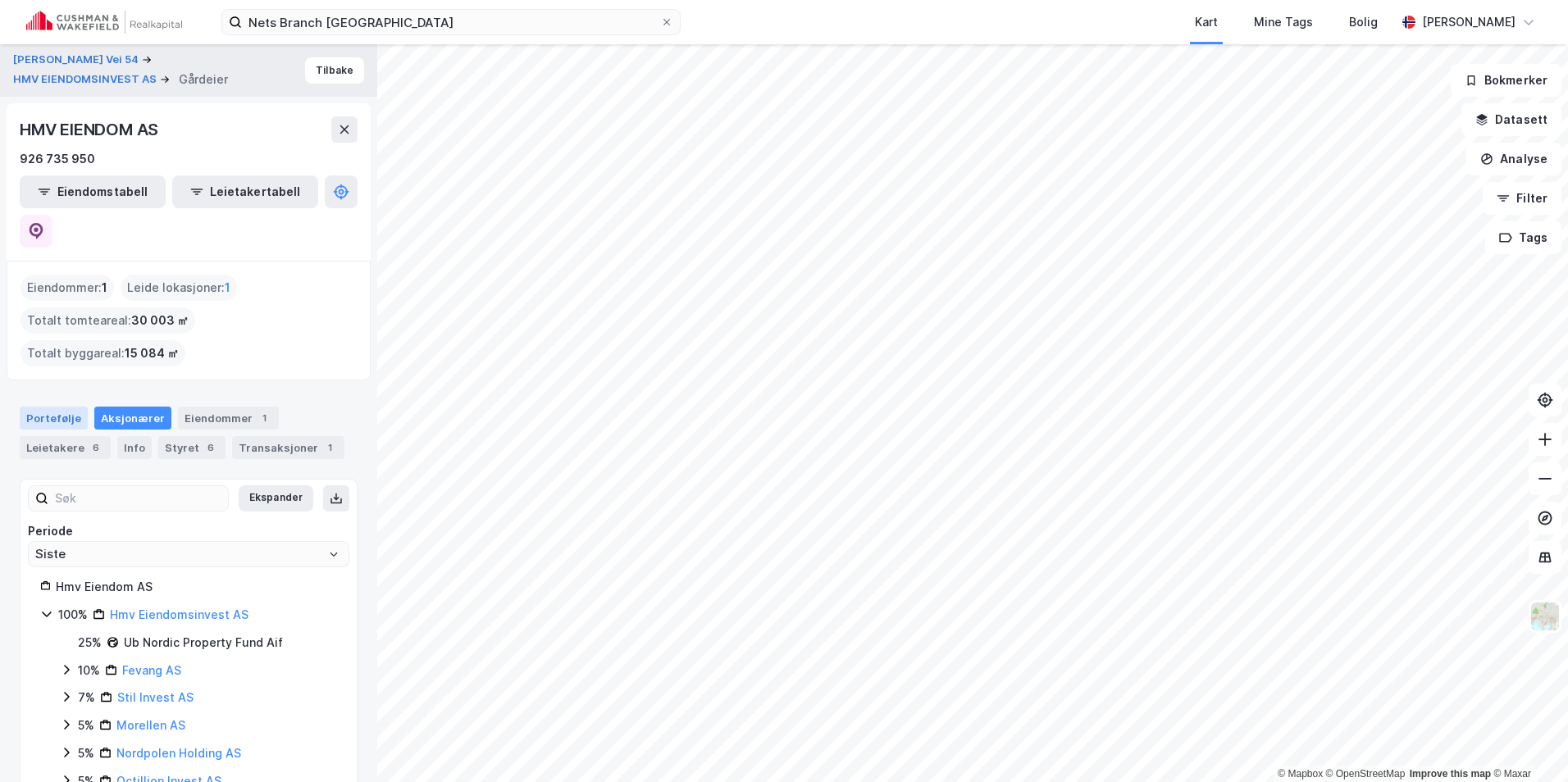
click at [74, 407] on div "Portefølje" at bounding box center [53, 418] width 68 height 23
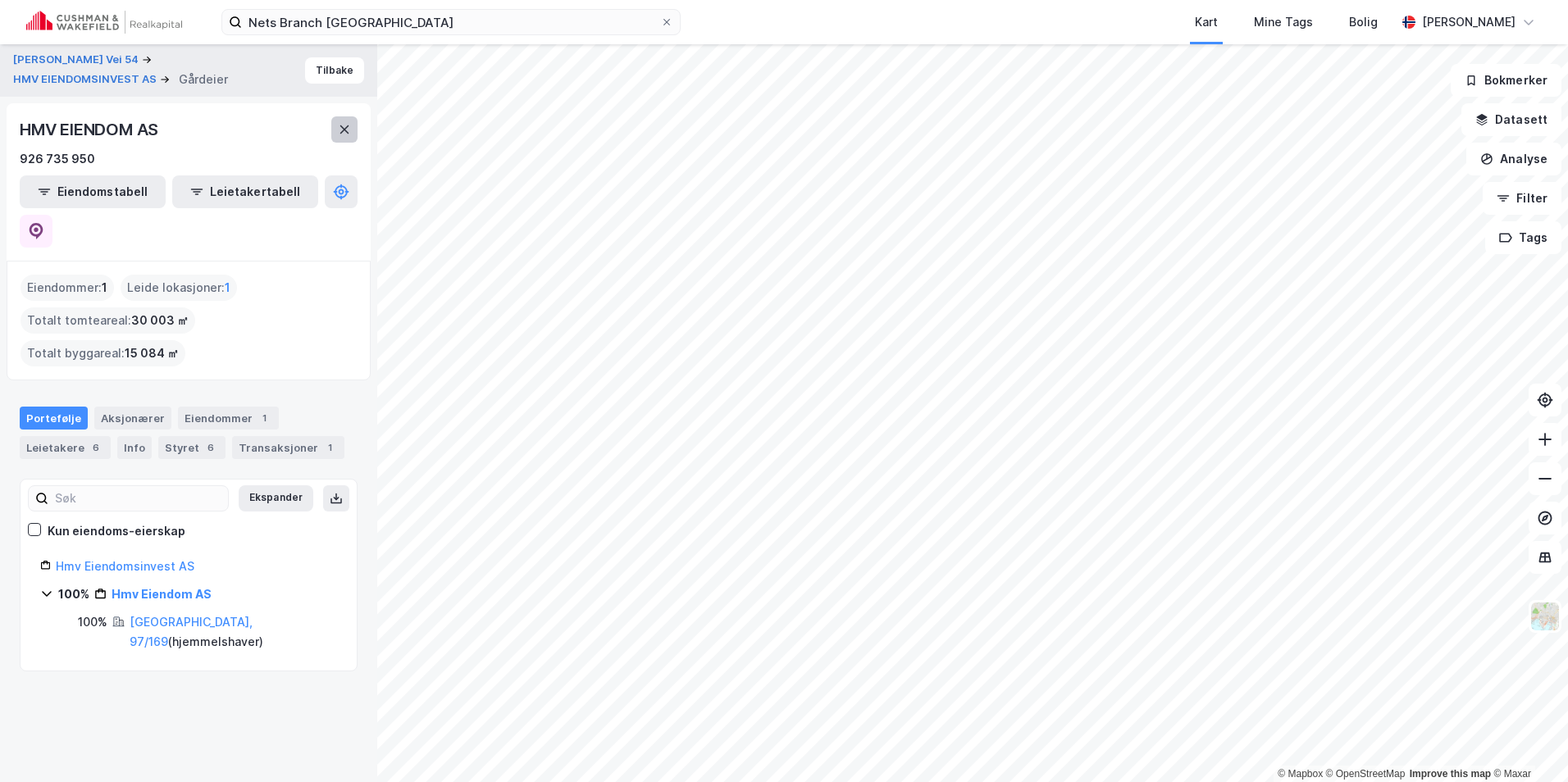
click at [347, 133] on icon at bounding box center [344, 129] width 13 height 13
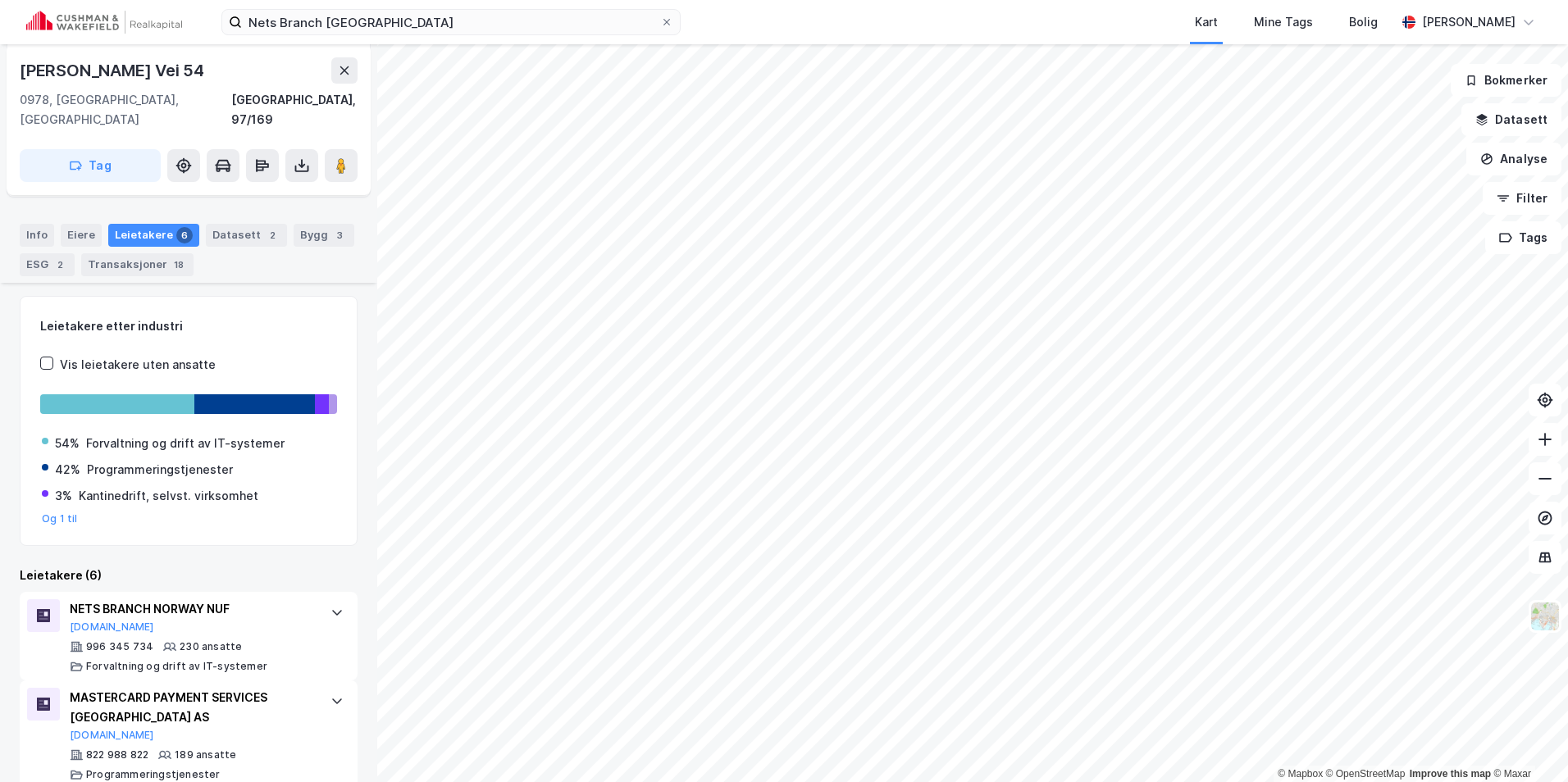
scroll to position [245, 0]
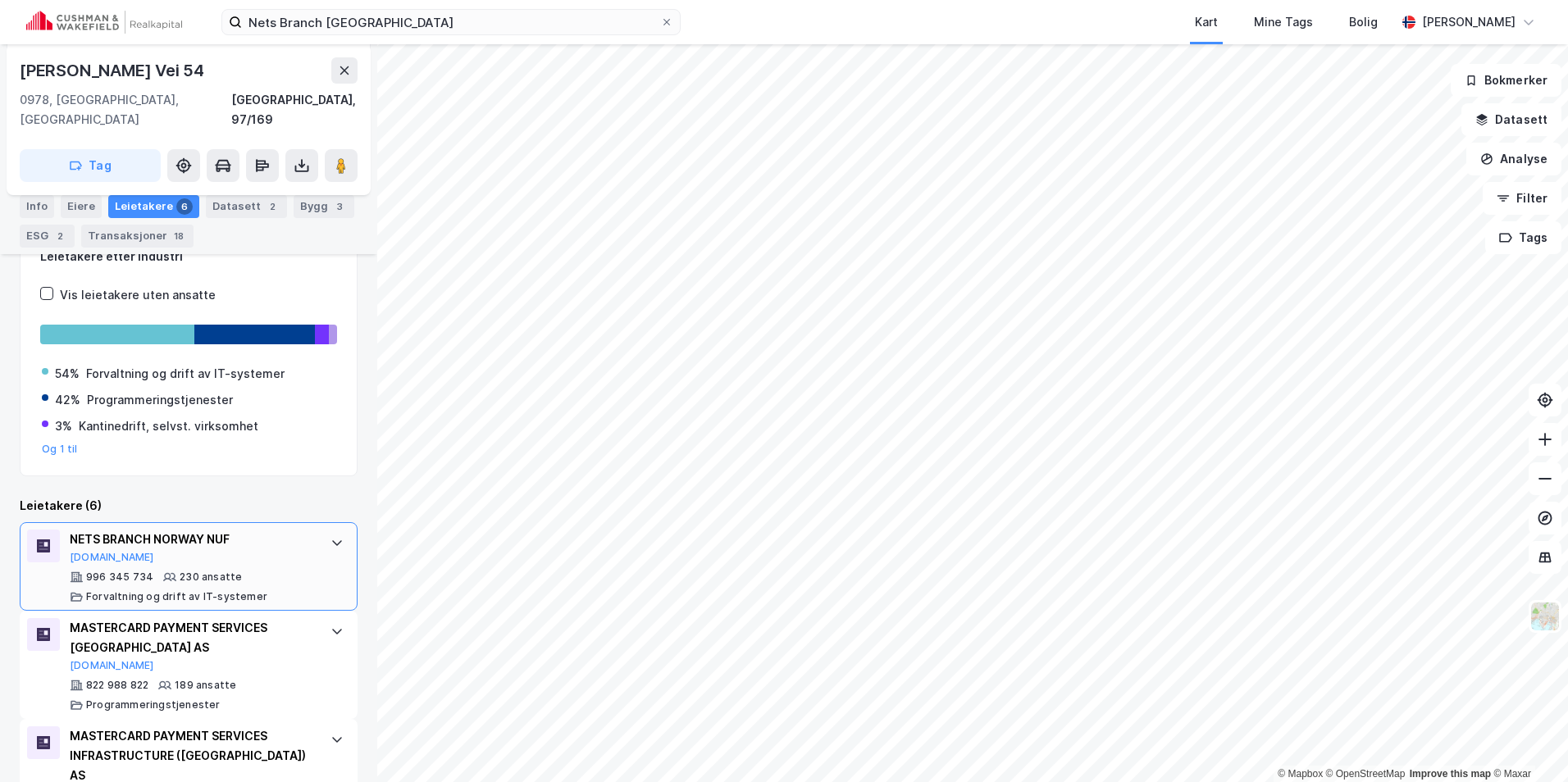
click at [324, 530] on div at bounding box center [337, 543] width 26 height 26
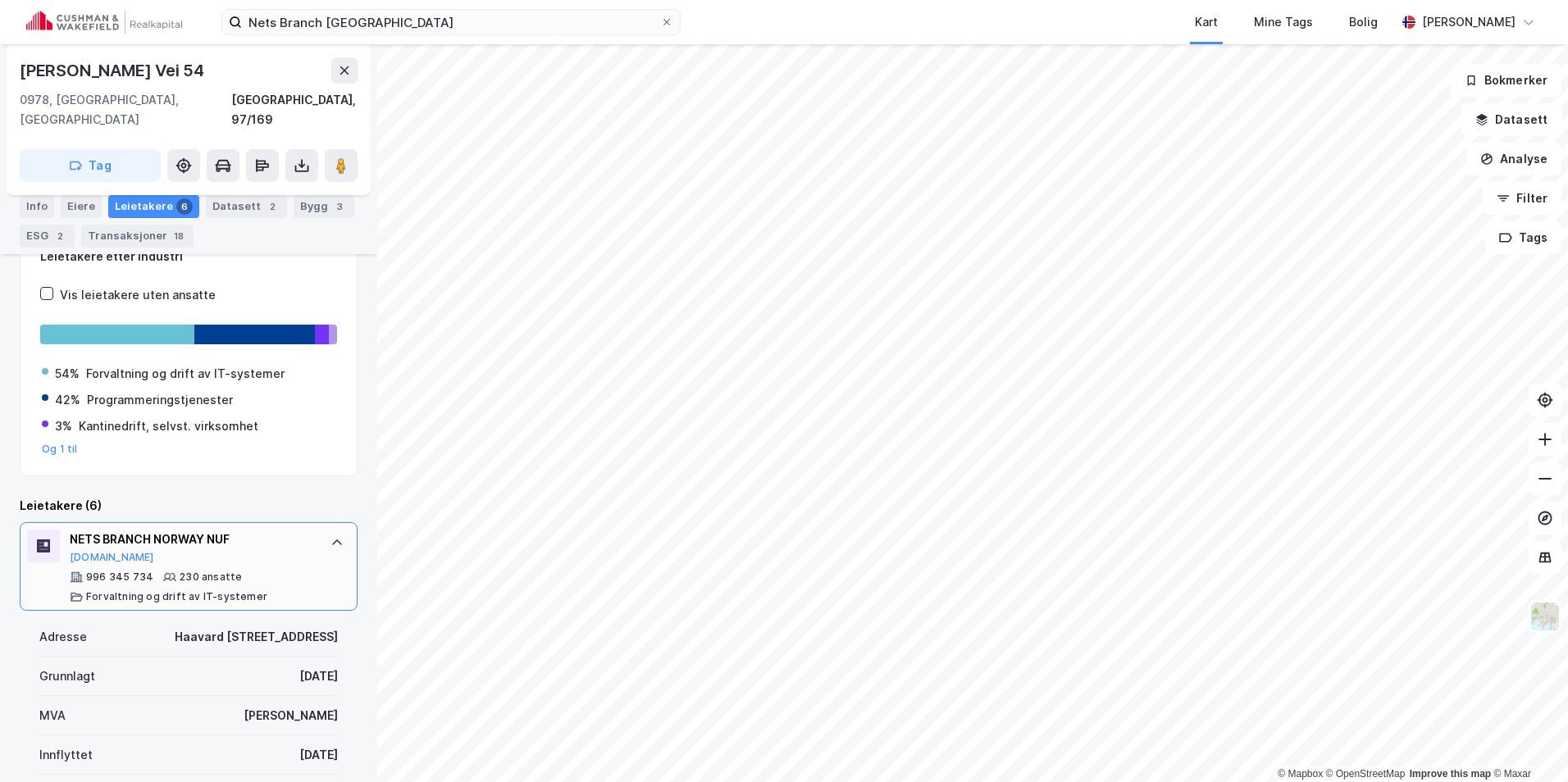
click at [324, 530] on div at bounding box center [337, 543] width 26 height 26
